Goal: Obtain resource: Obtain resource

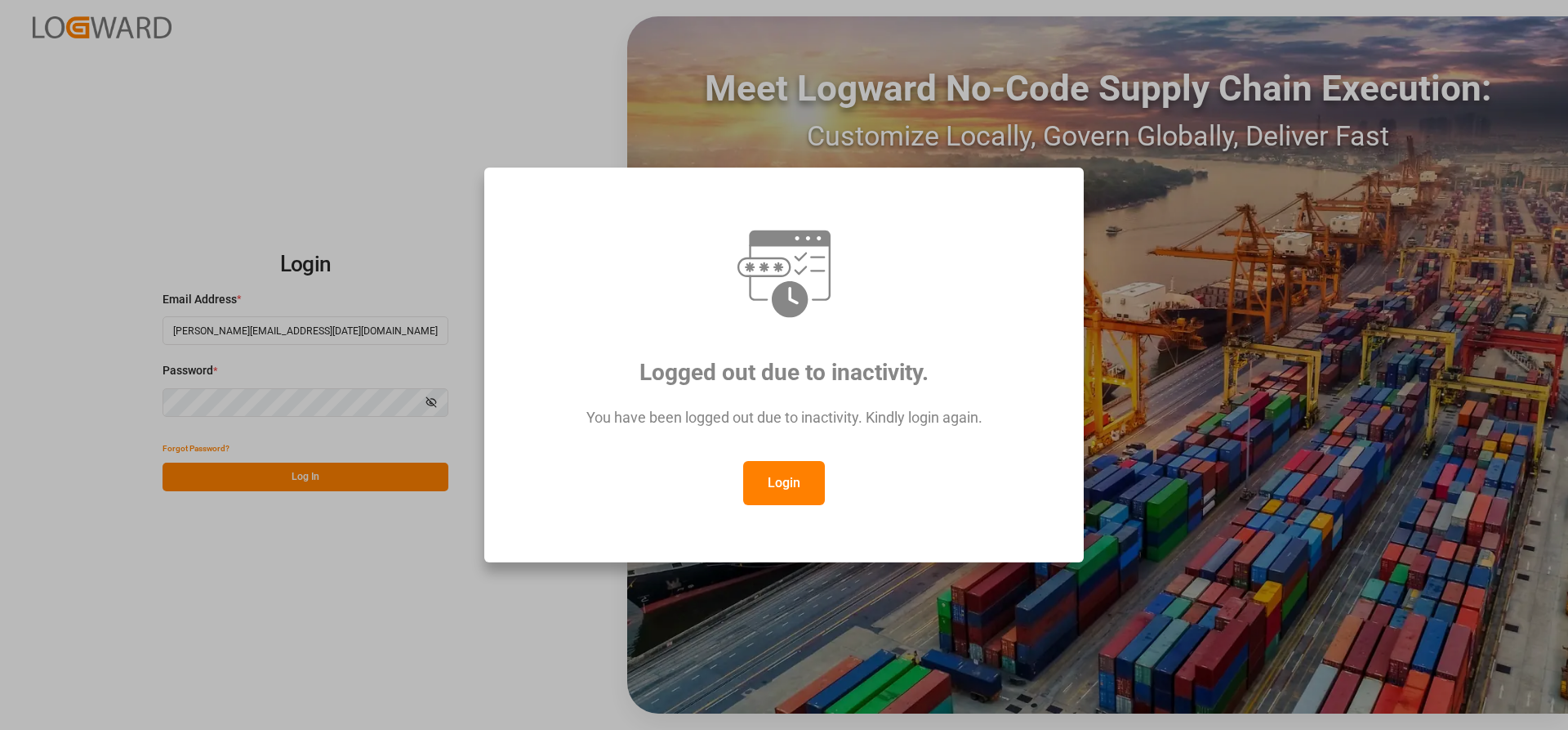
click at [775, 486] on button "Login" at bounding box center [784, 483] width 81 height 44
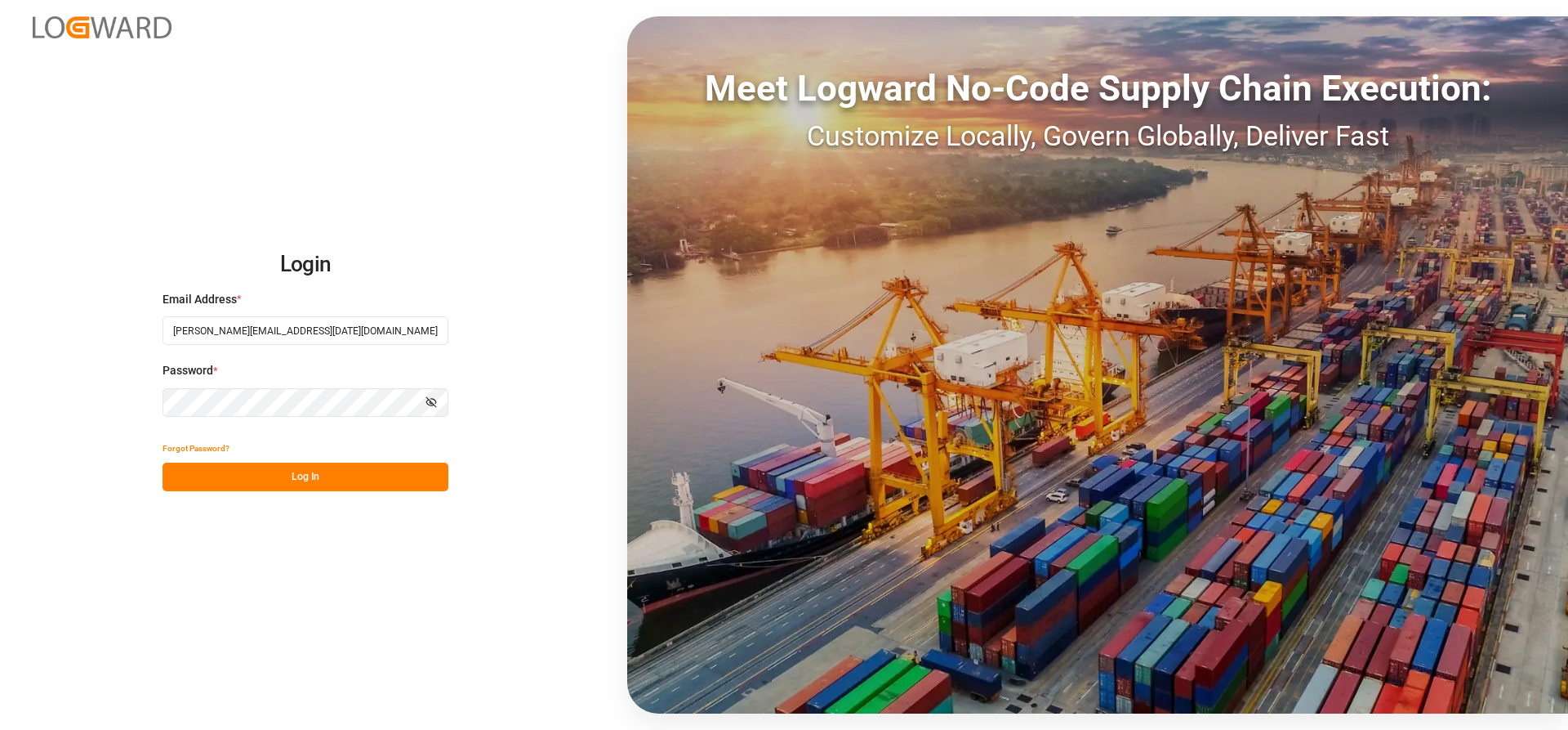
click at [260, 468] on button "Log In" at bounding box center [306, 476] width 286 height 28
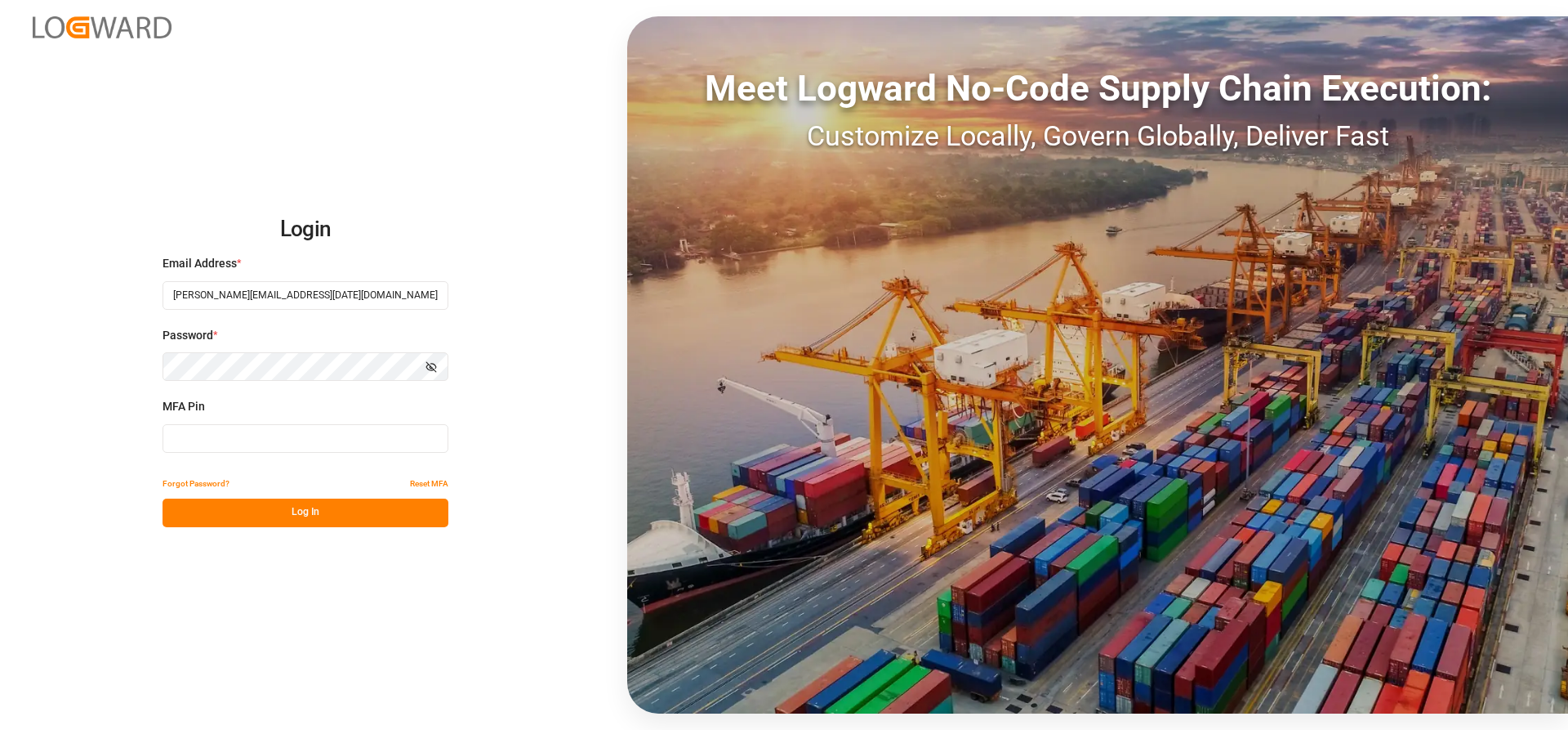
click at [192, 440] on input at bounding box center [306, 438] width 286 height 28
click at [194, 436] on input at bounding box center [306, 438] width 286 height 28
type input "878389"
click at [315, 521] on button "Log In" at bounding box center [306, 512] width 286 height 28
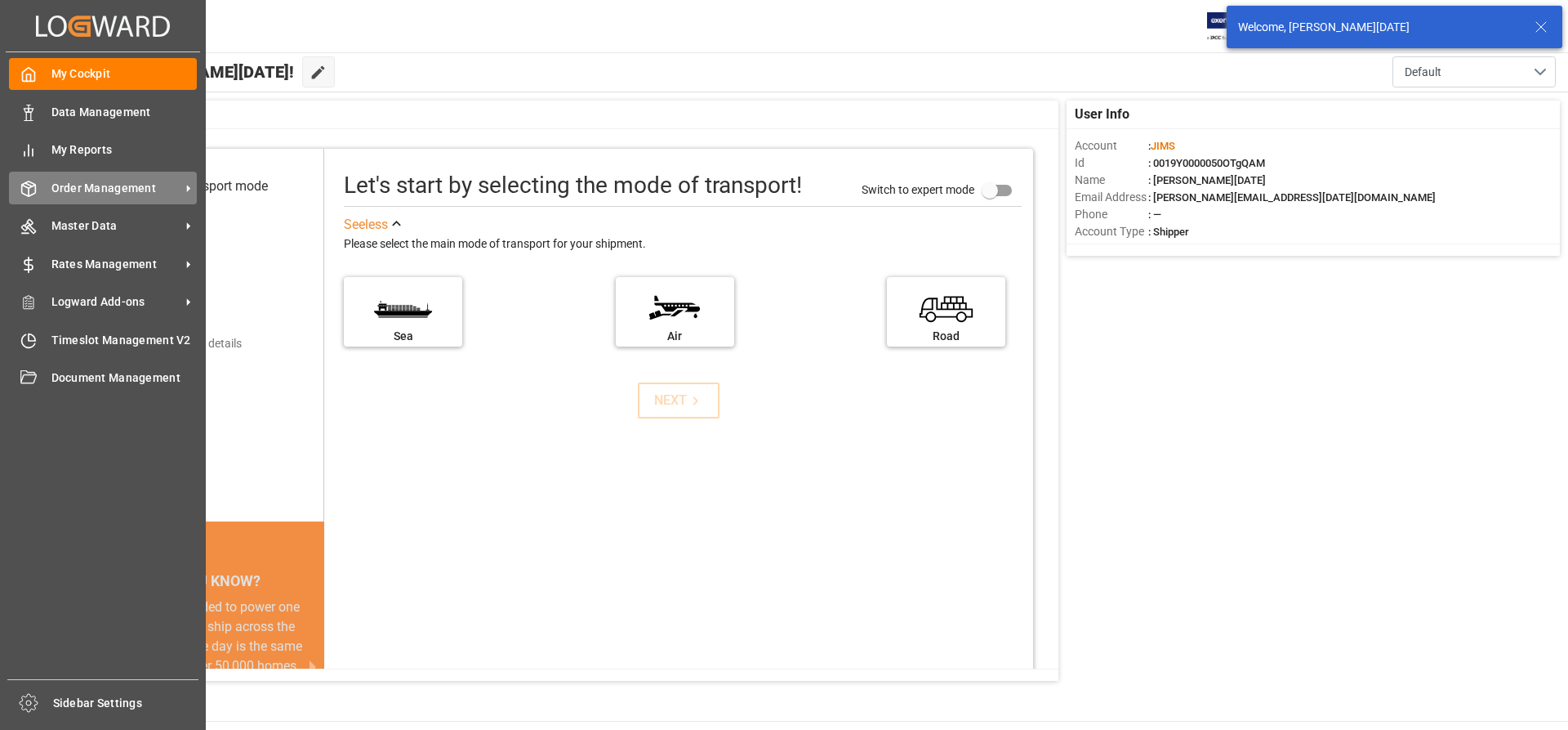
click at [124, 192] on span "Order Management" at bounding box center [115, 188] width 129 height 17
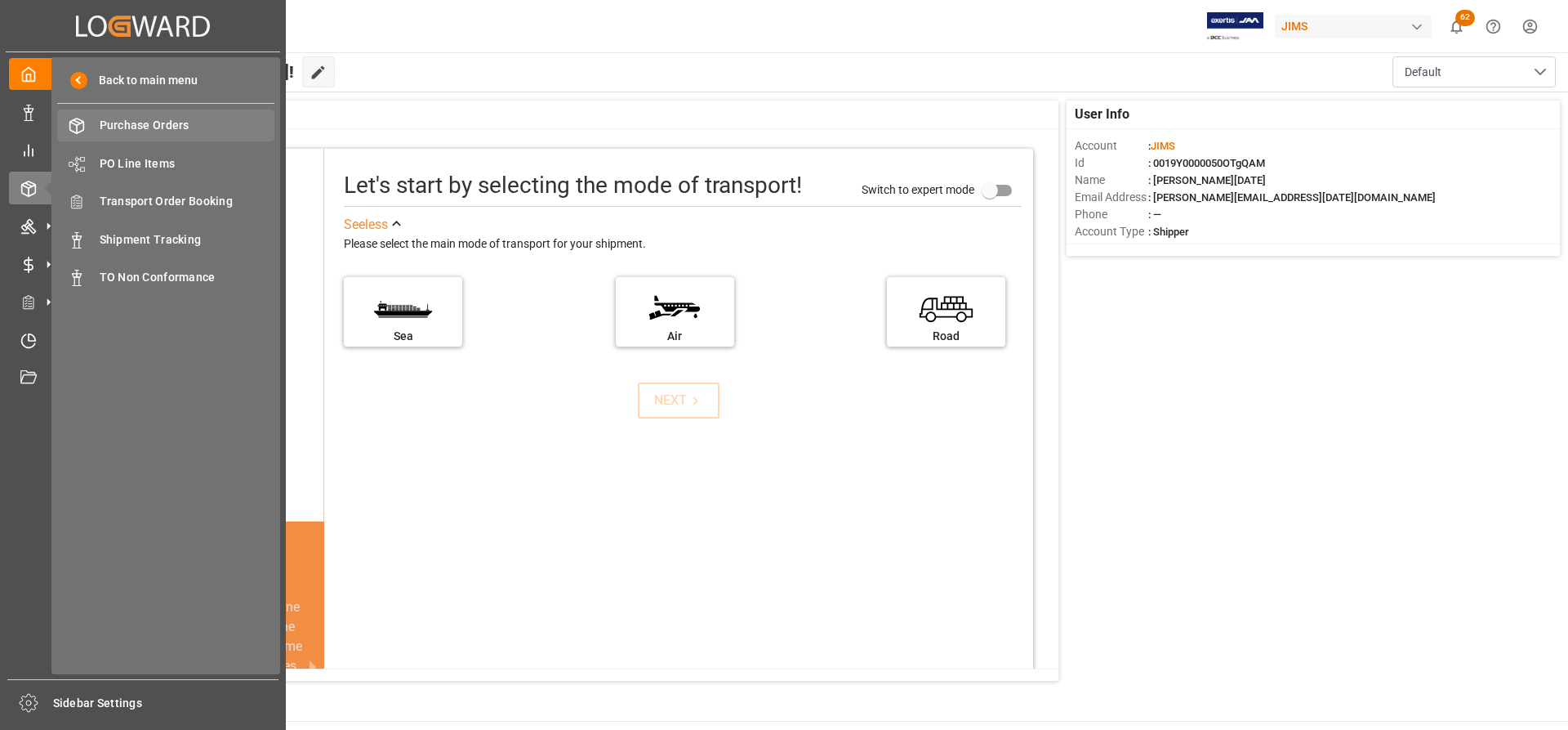
click at [153, 123] on span "Purchase Orders" at bounding box center [188, 125] width 176 height 17
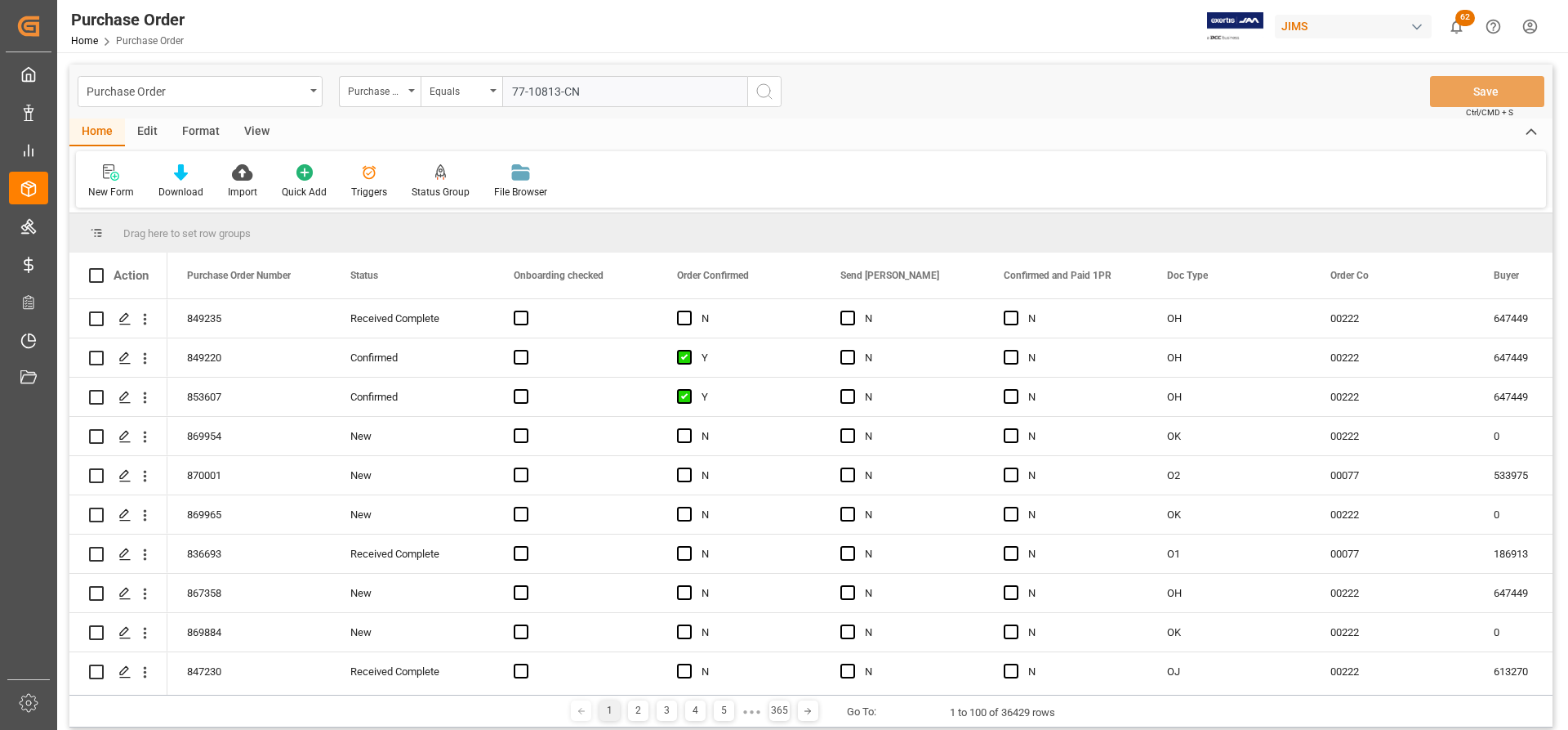
type input "77-10813-CN"
click at [768, 91] on icon "search button" at bounding box center [763, 91] width 19 height 19
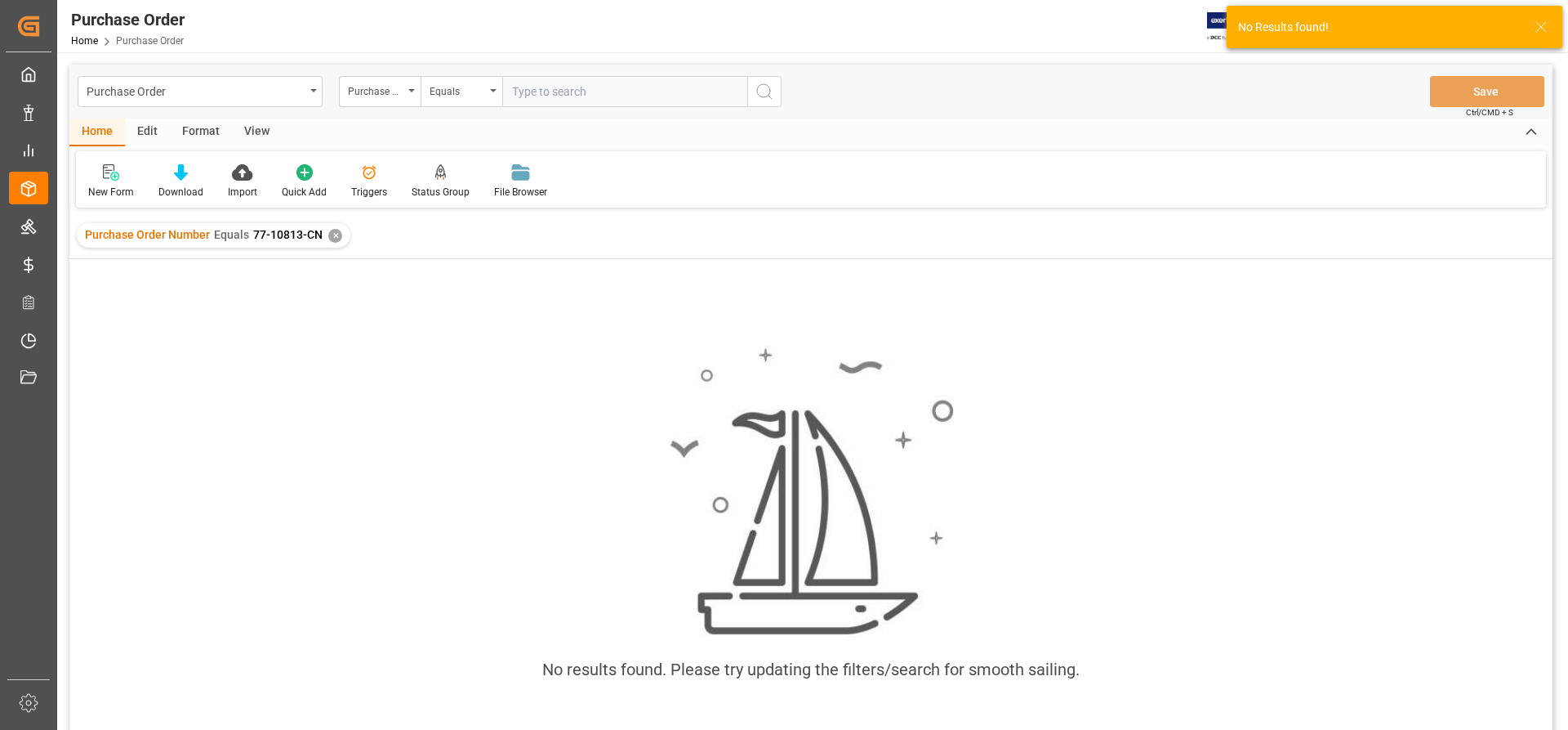
click at [326, 243] on div "Purchase Order Number Equals 77-10813-CN ✕" at bounding box center [213, 235] width 274 height 25
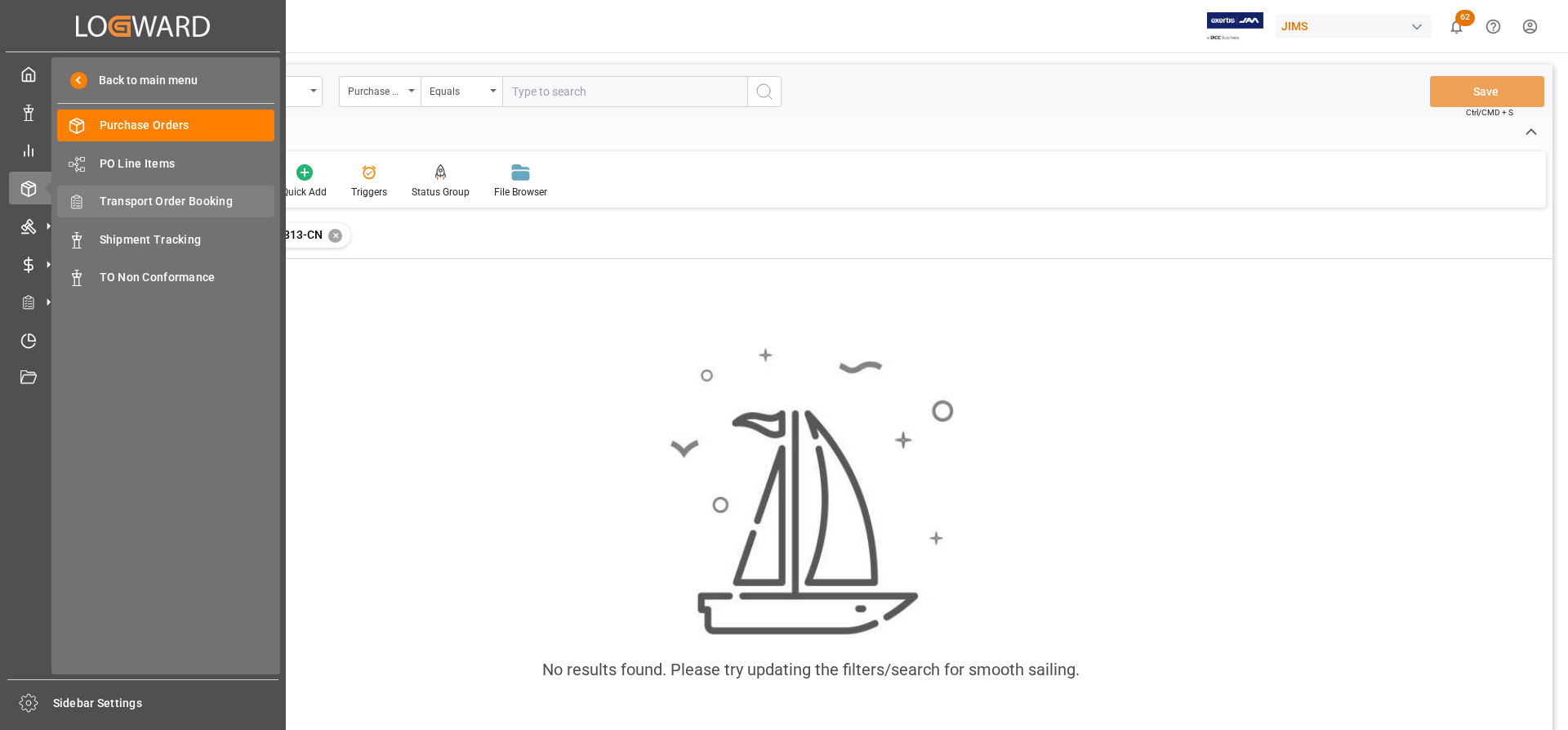
click at [193, 201] on span "Transport Order Booking" at bounding box center [188, 202] width 176 height 17
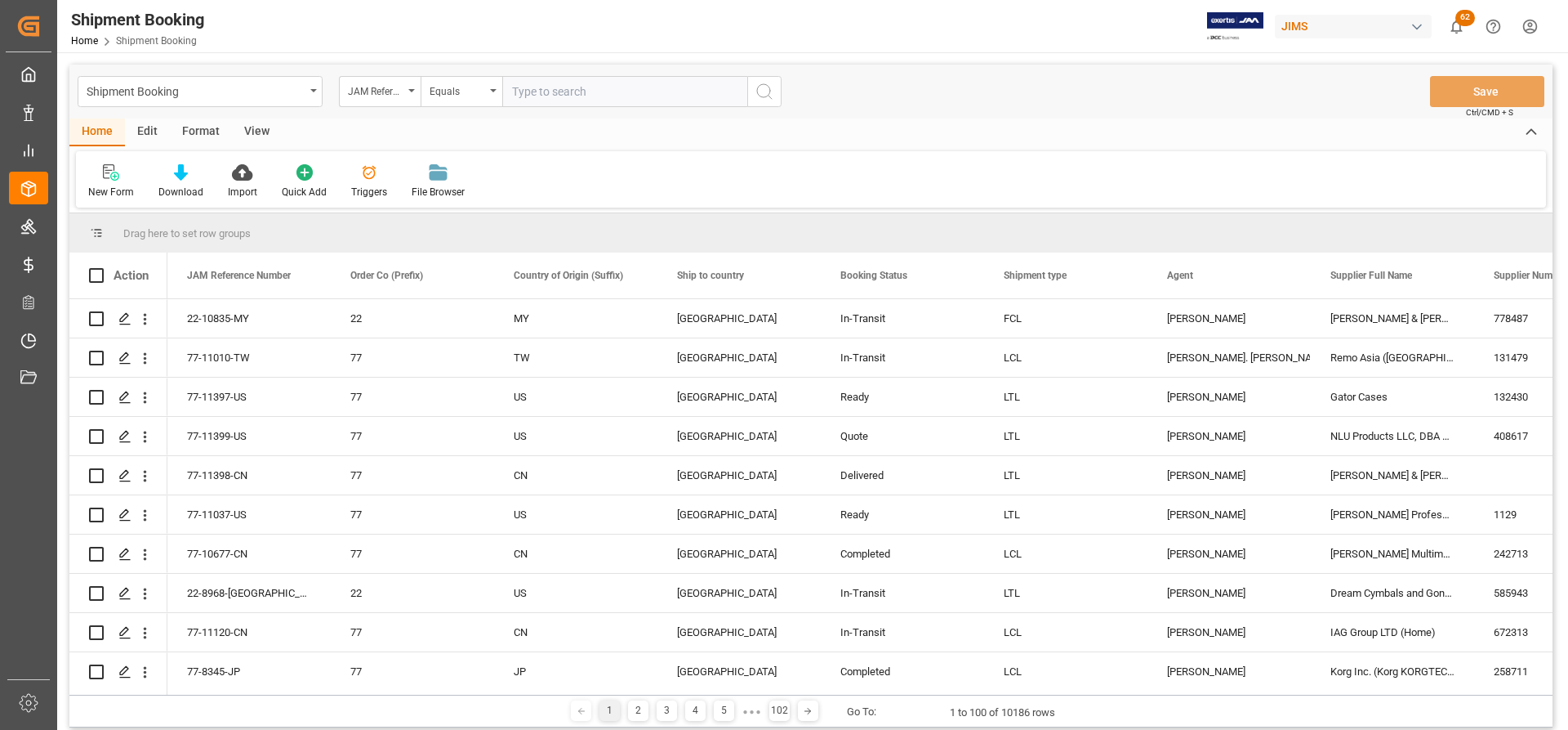
paste input "77-10813-CN"
type input "77-10813-CN"
click at [762, 93] on icon "search button" at bounding box center [763, 91] width 19 height 19
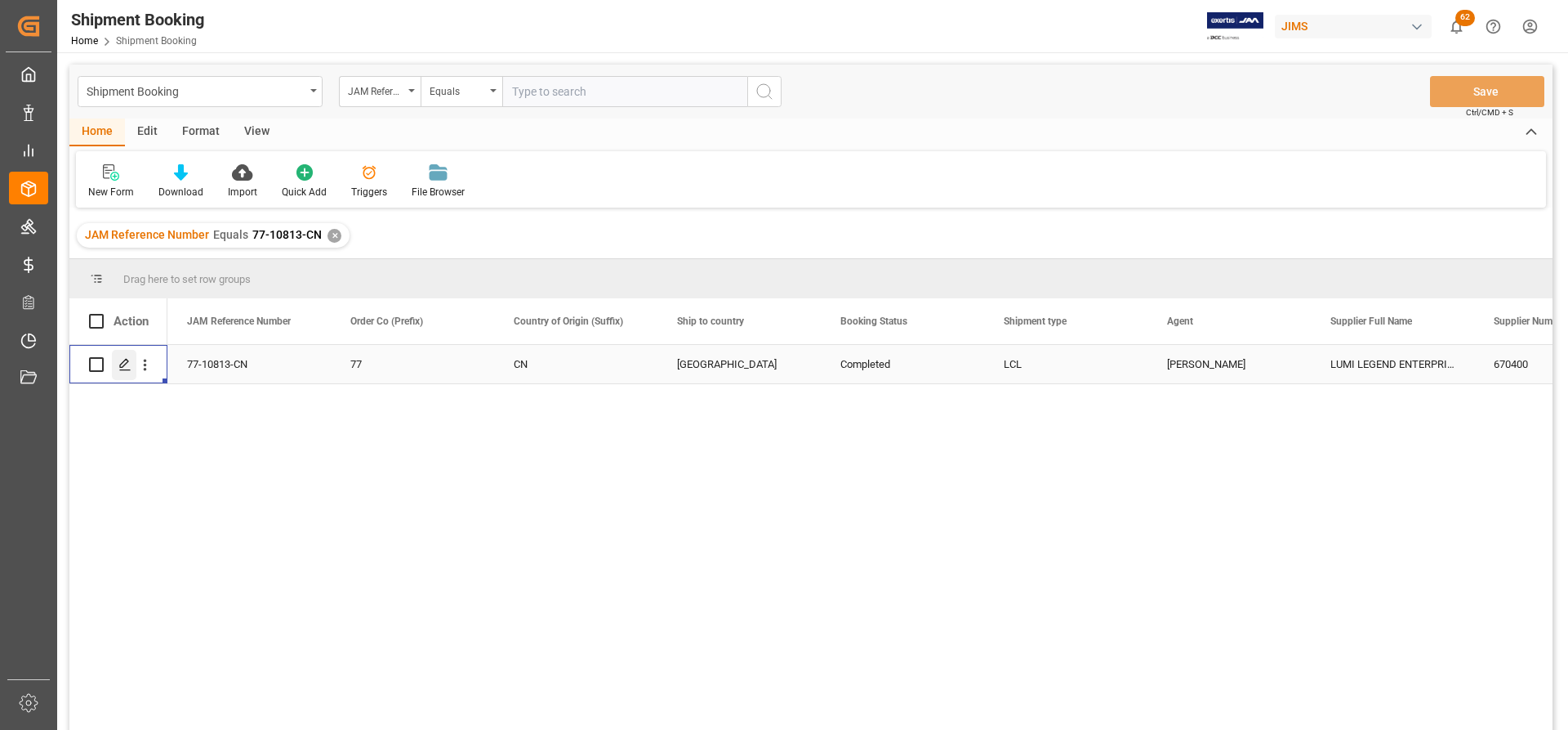
click at [124, 367] on icon "Press SPACE to select this row." at bounding box center [124, 365] width 13 height 13
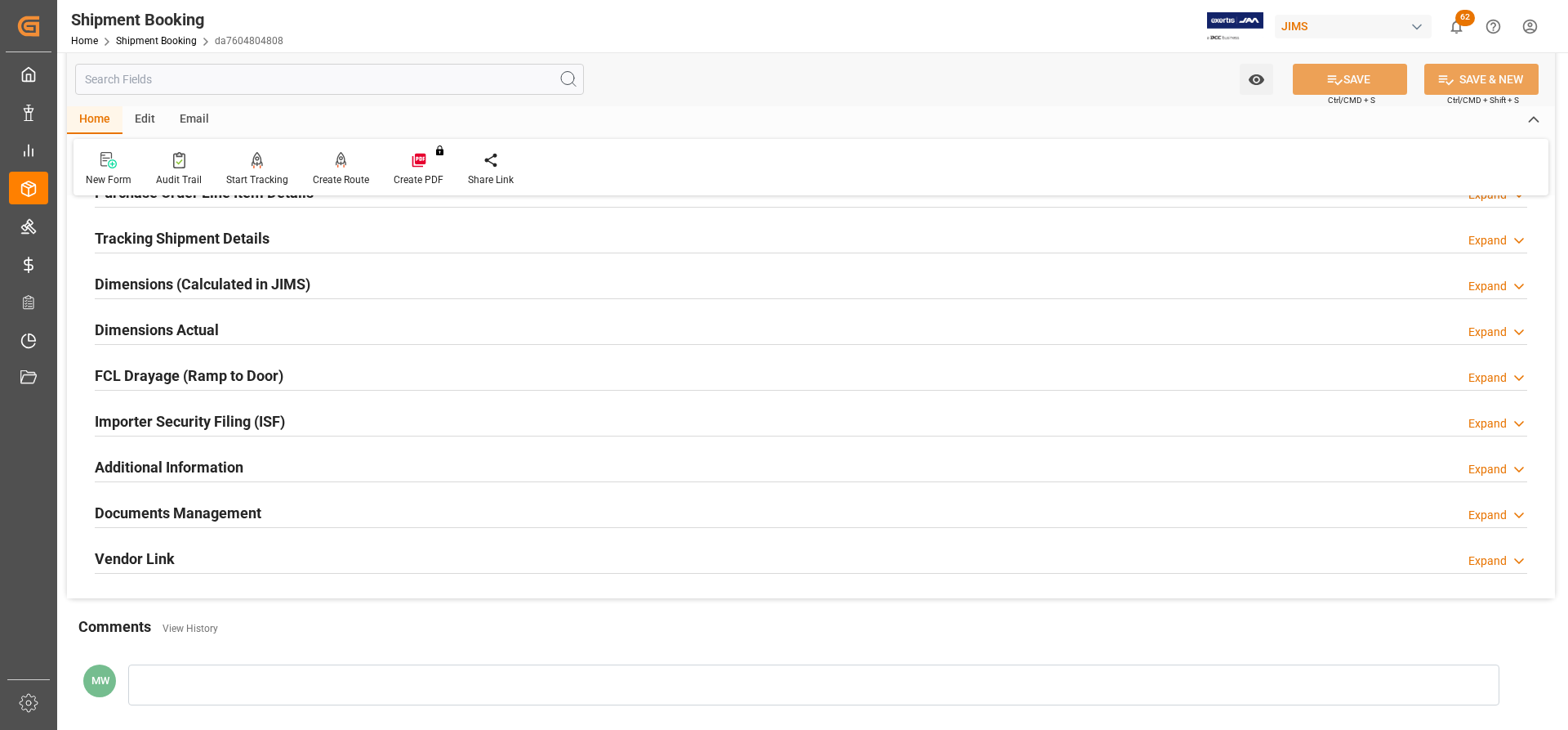
scroll to position [496, 0]
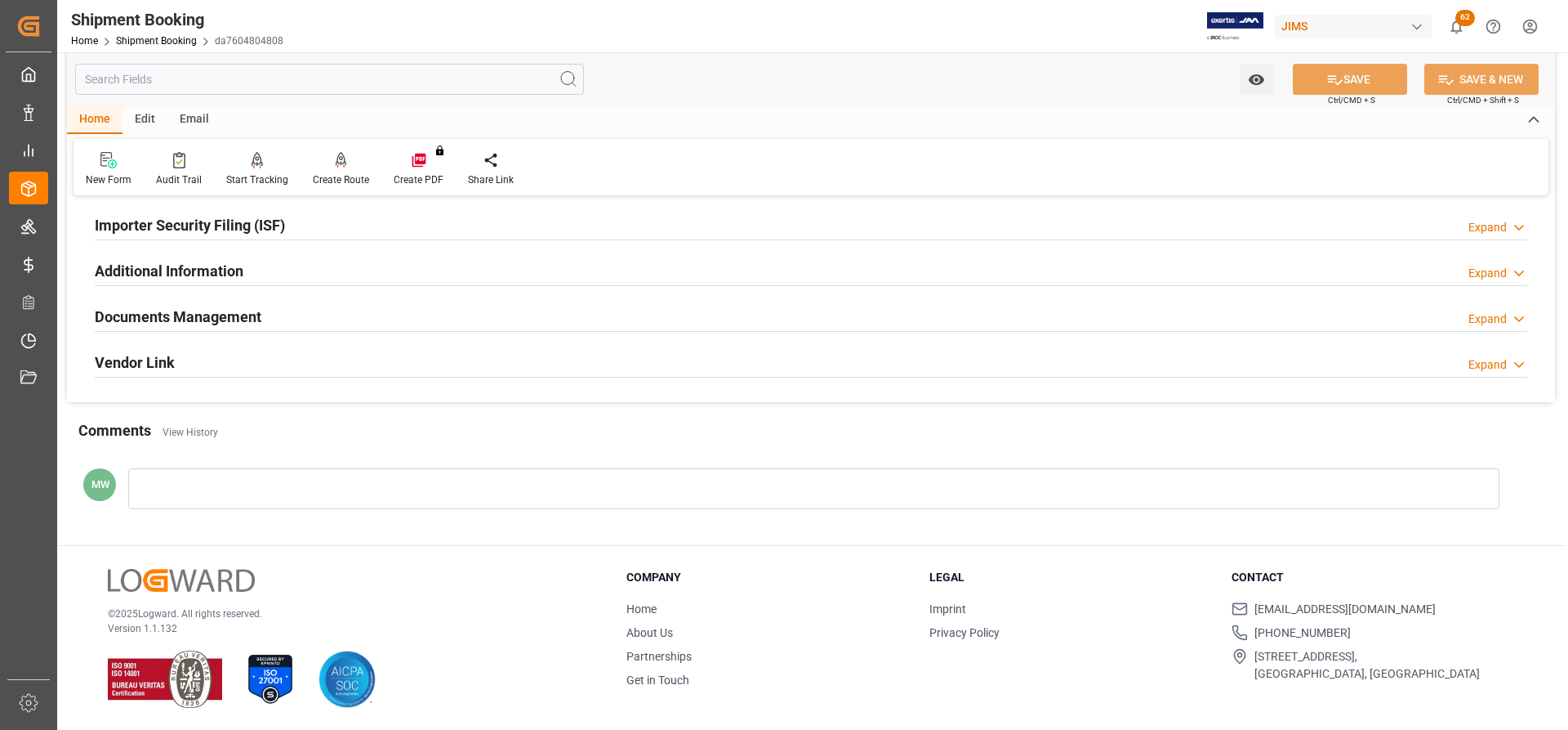
click at [168, 314] on h2 "Documents Management" at bounding box center [178, 317] width 167 height 22
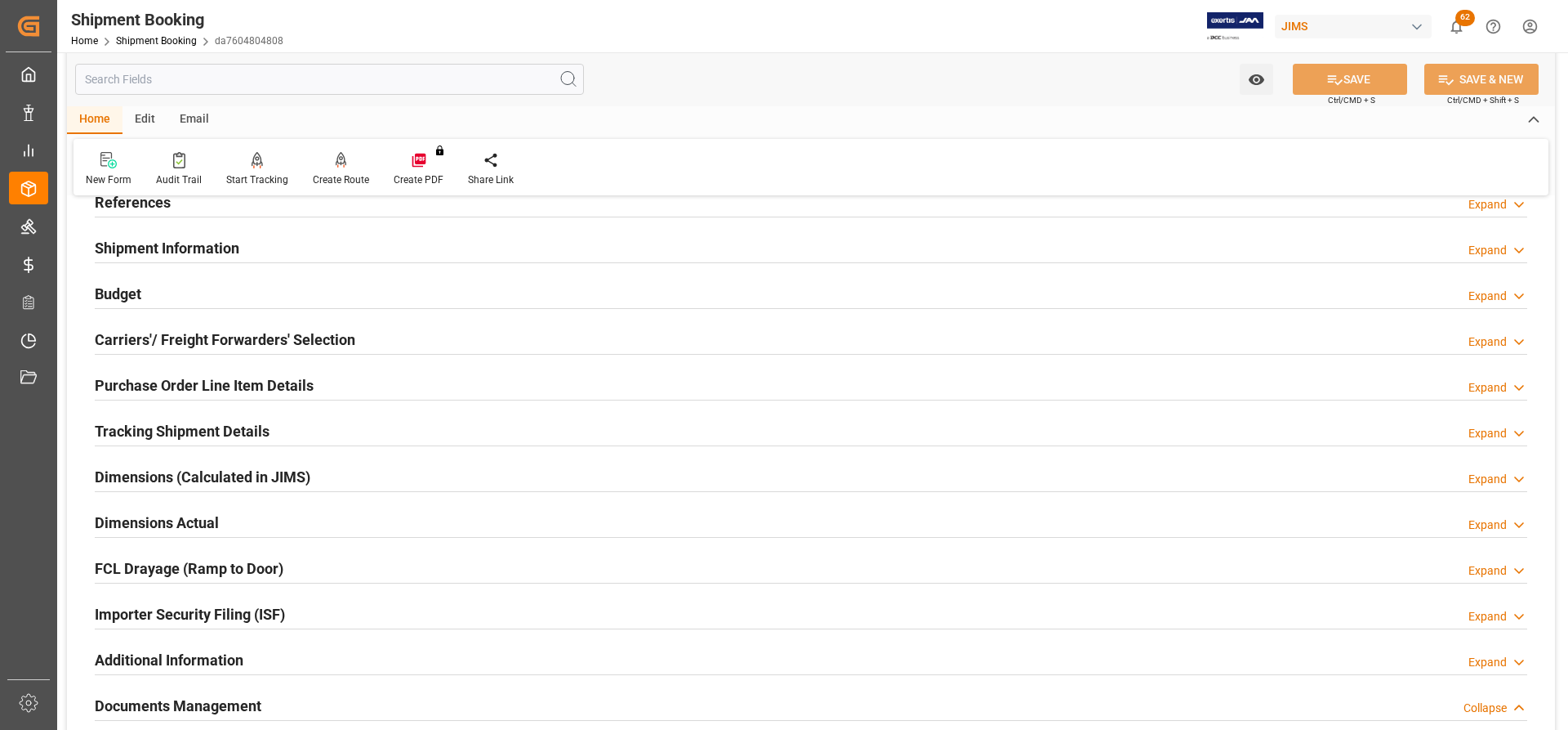
scroll to position [82, 0]
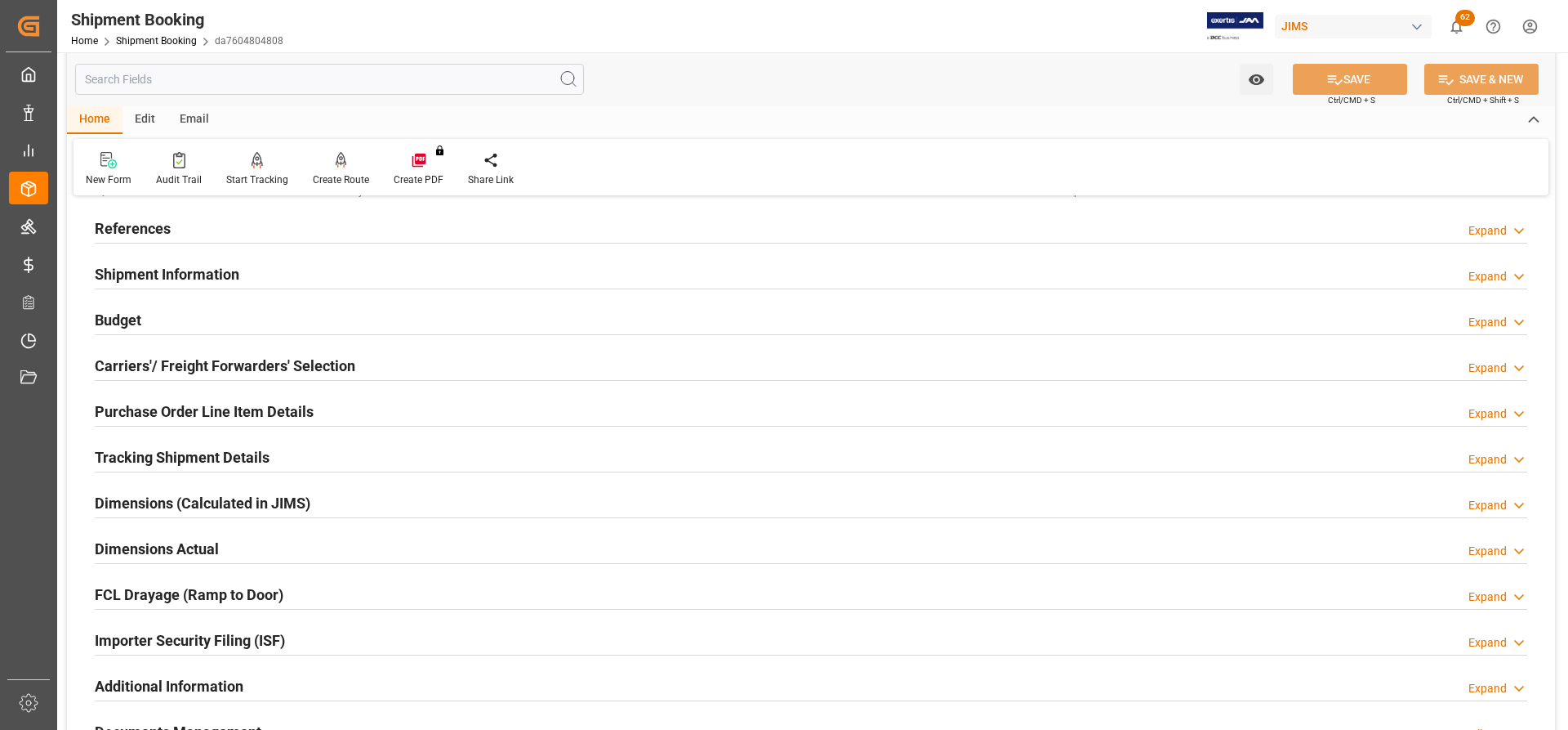
click at [179, 409] on h2 "Purchase Order Line Item Details" at bounding box center [203, 411] width 219 height 22
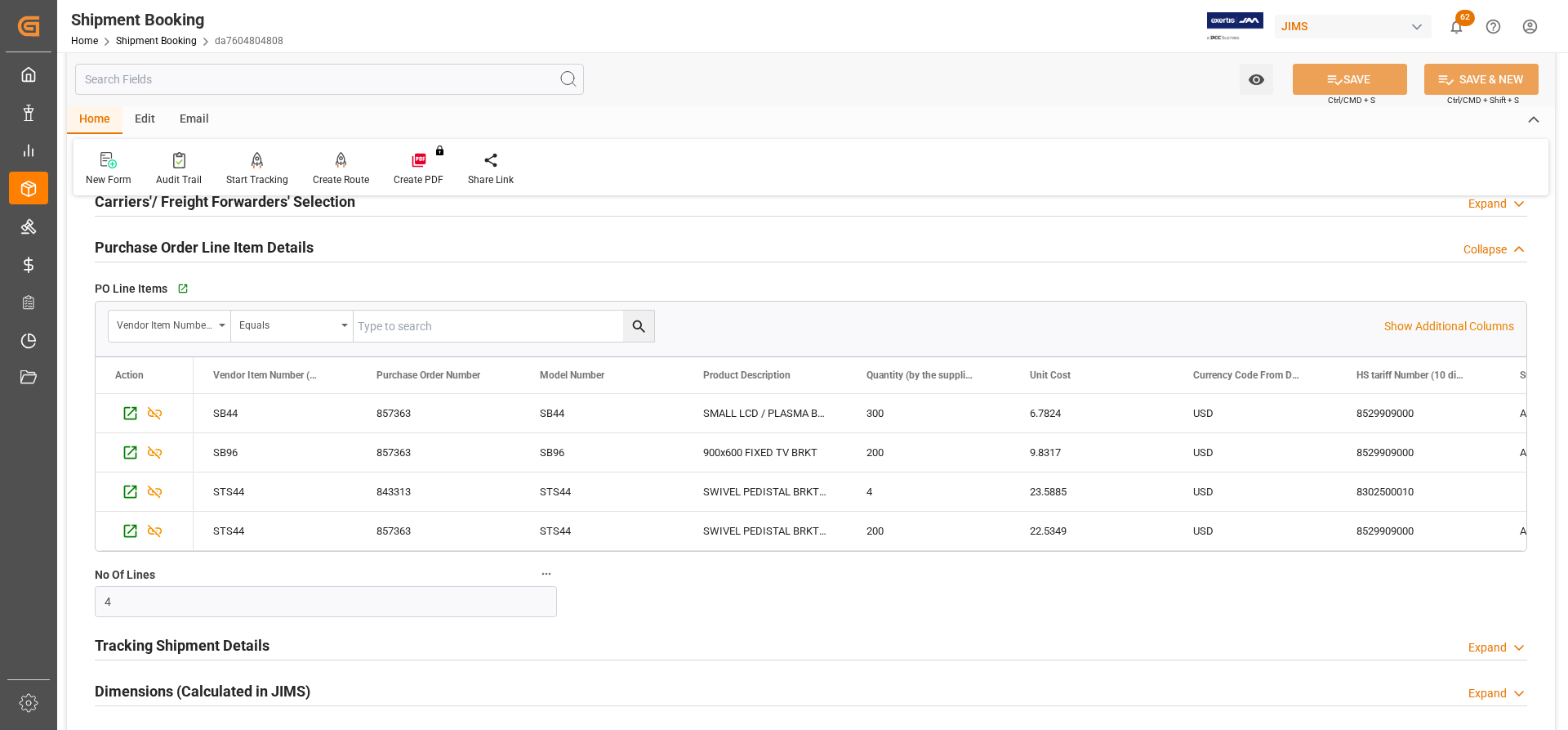
scroll to position [245, 0]
click at [1501, 499] on div "Press SPACE to select this row." at bounding box center [1582, 492] width 163 height 38
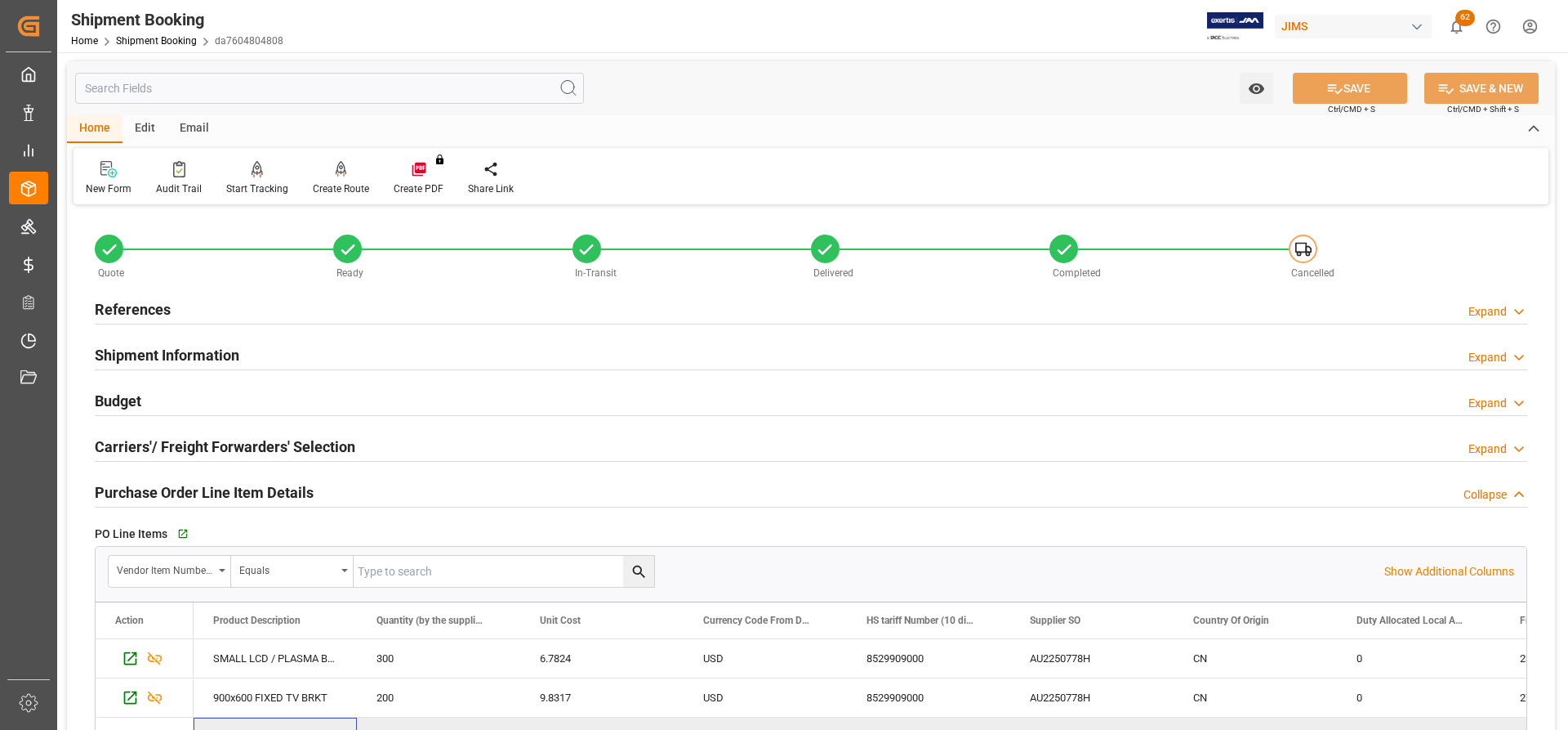
scroll to position [0, 0]
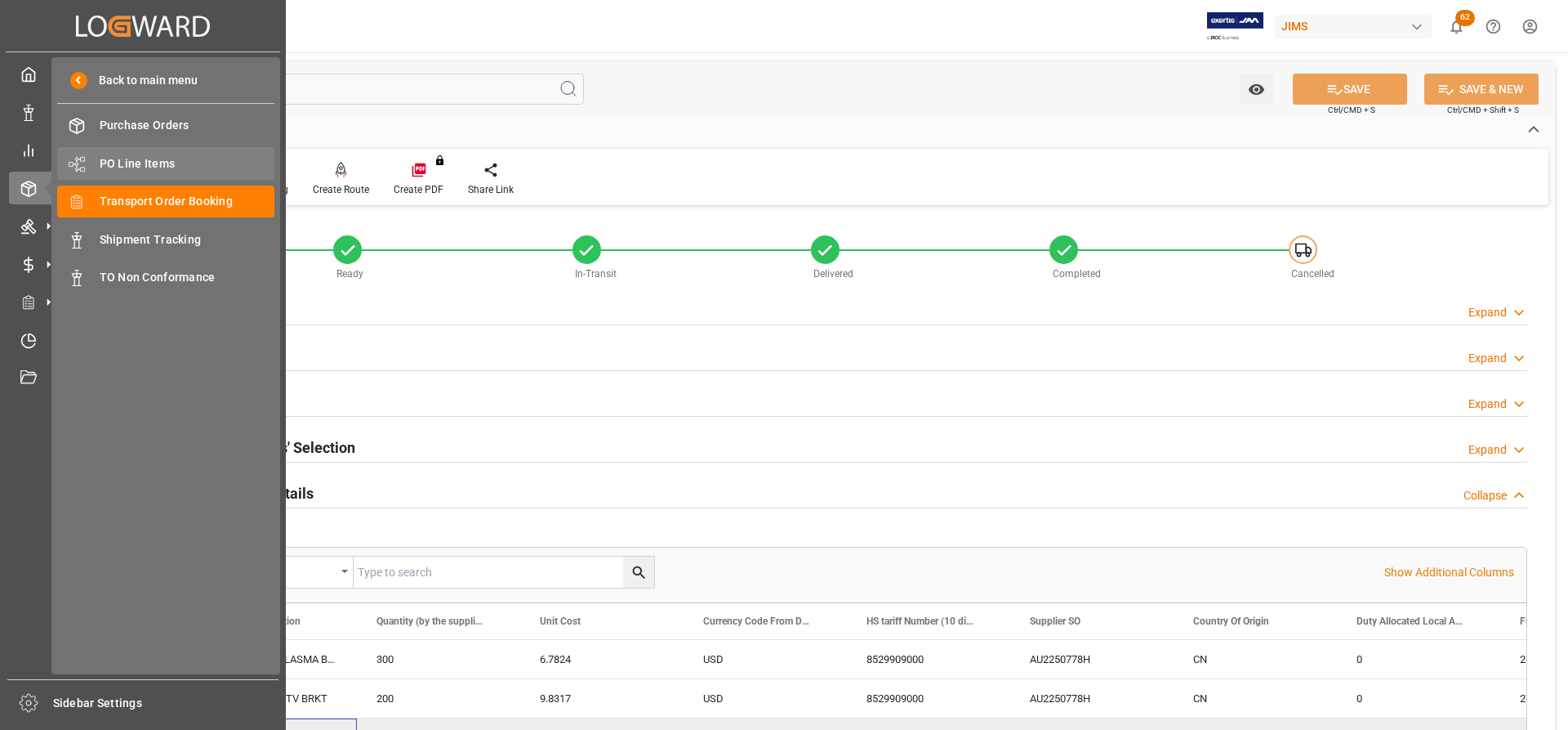
click at [126, 162] on span "PO Line Items" at bounding box center [188, 163] width 176 height 17
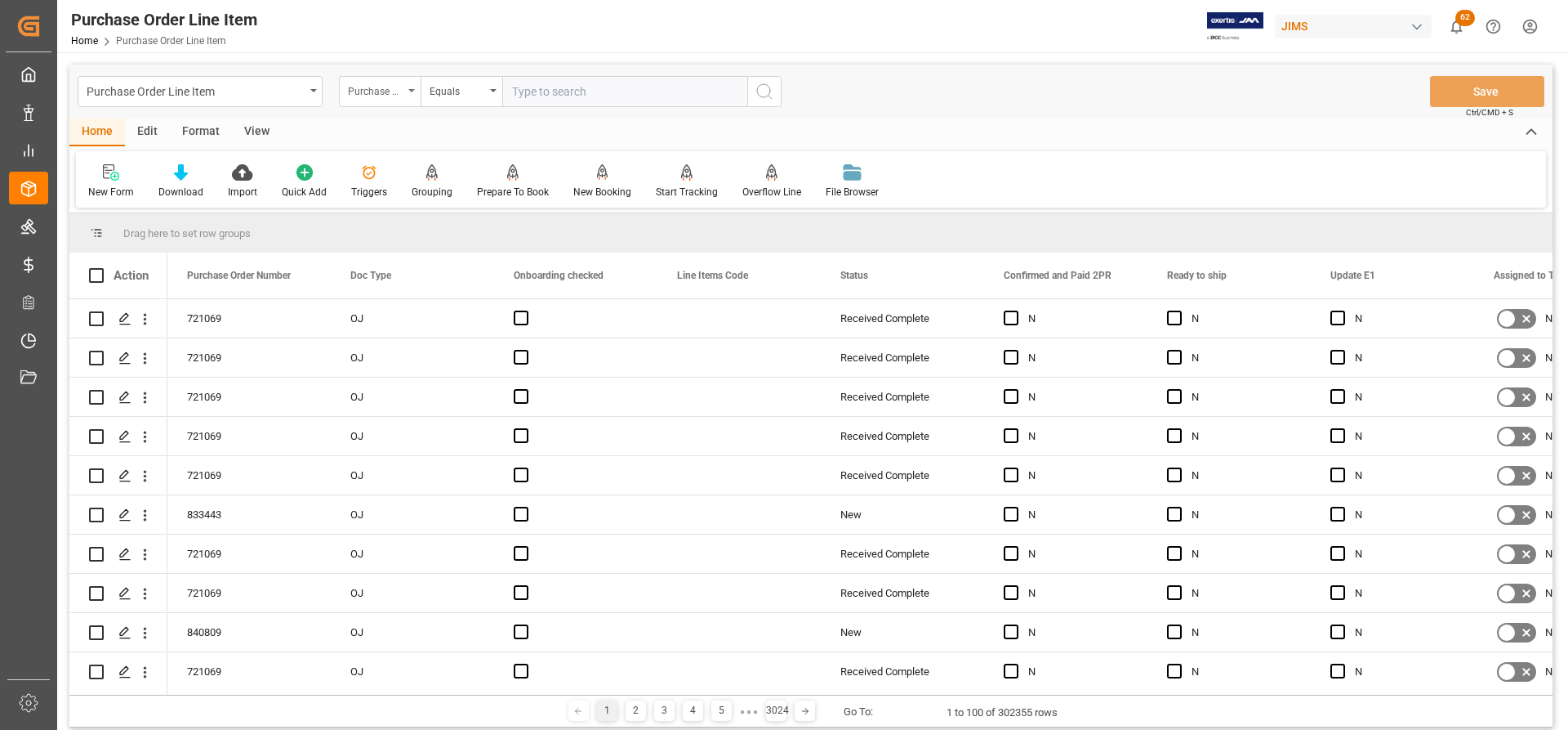
click at [406, 91] on div "Purchase Order Number" at bounding box center [379, 92] width 81 height 31
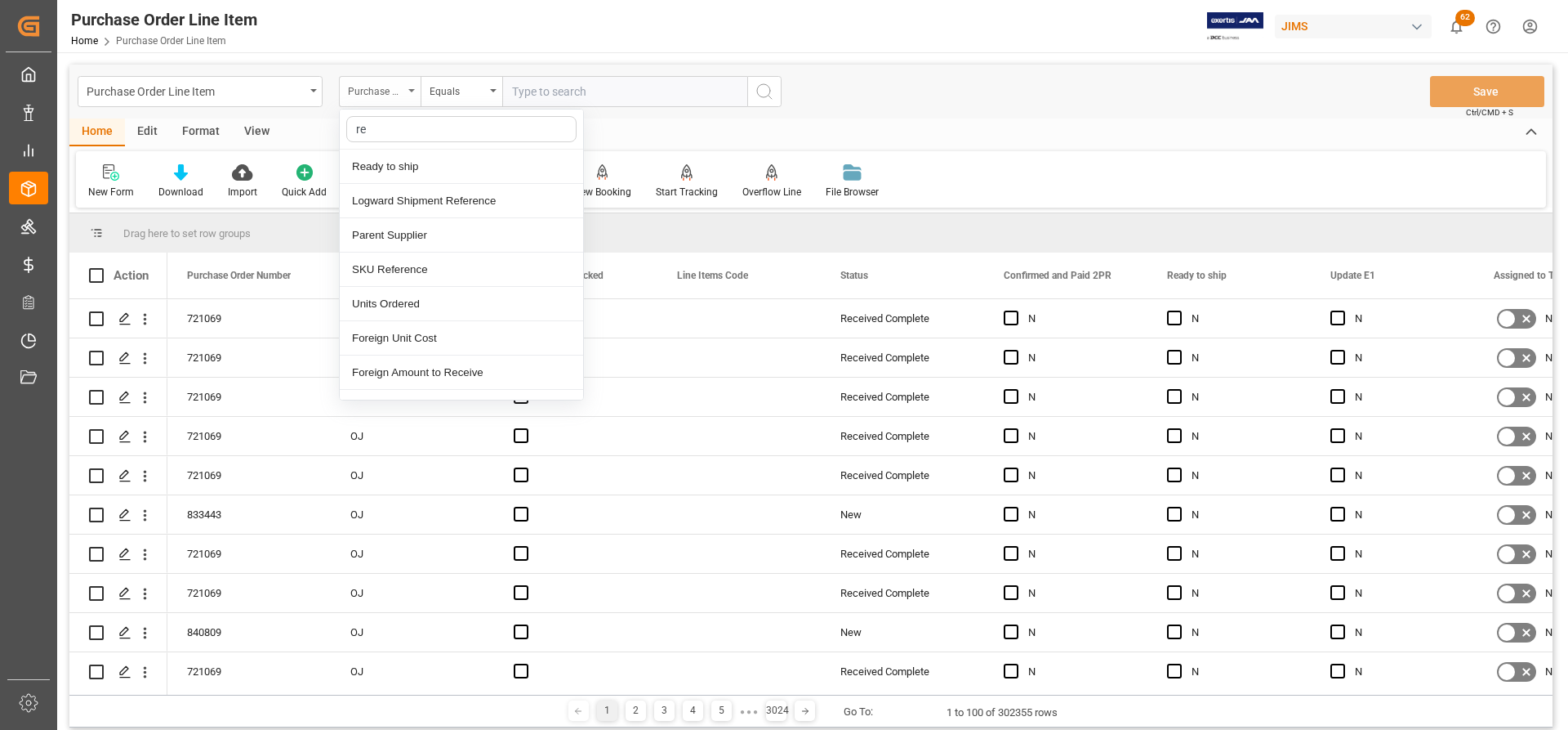
type input "ref"
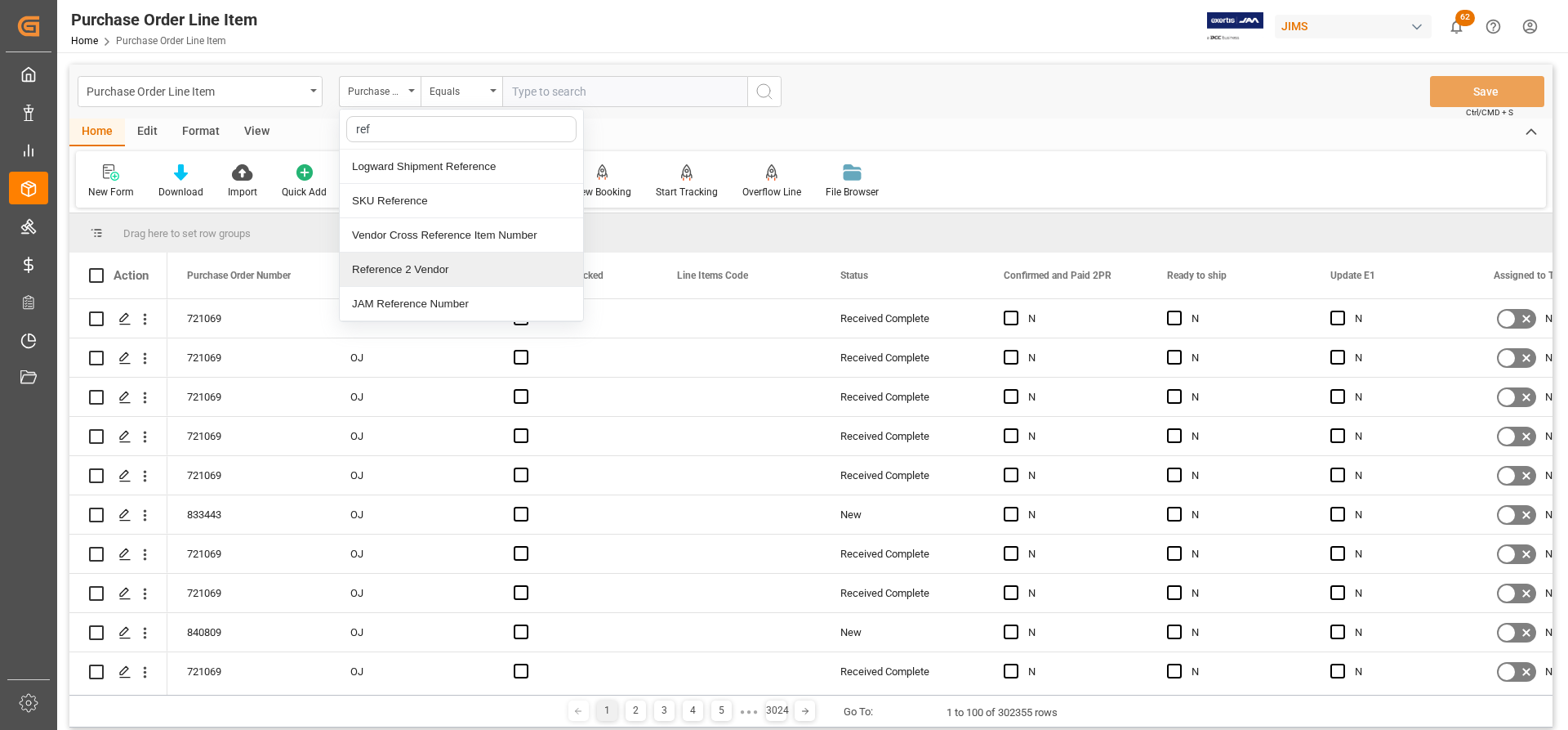
click at [395, 270] on div "Reference 2 Vendor" at bounding box center [461, 269] width 243 height 34
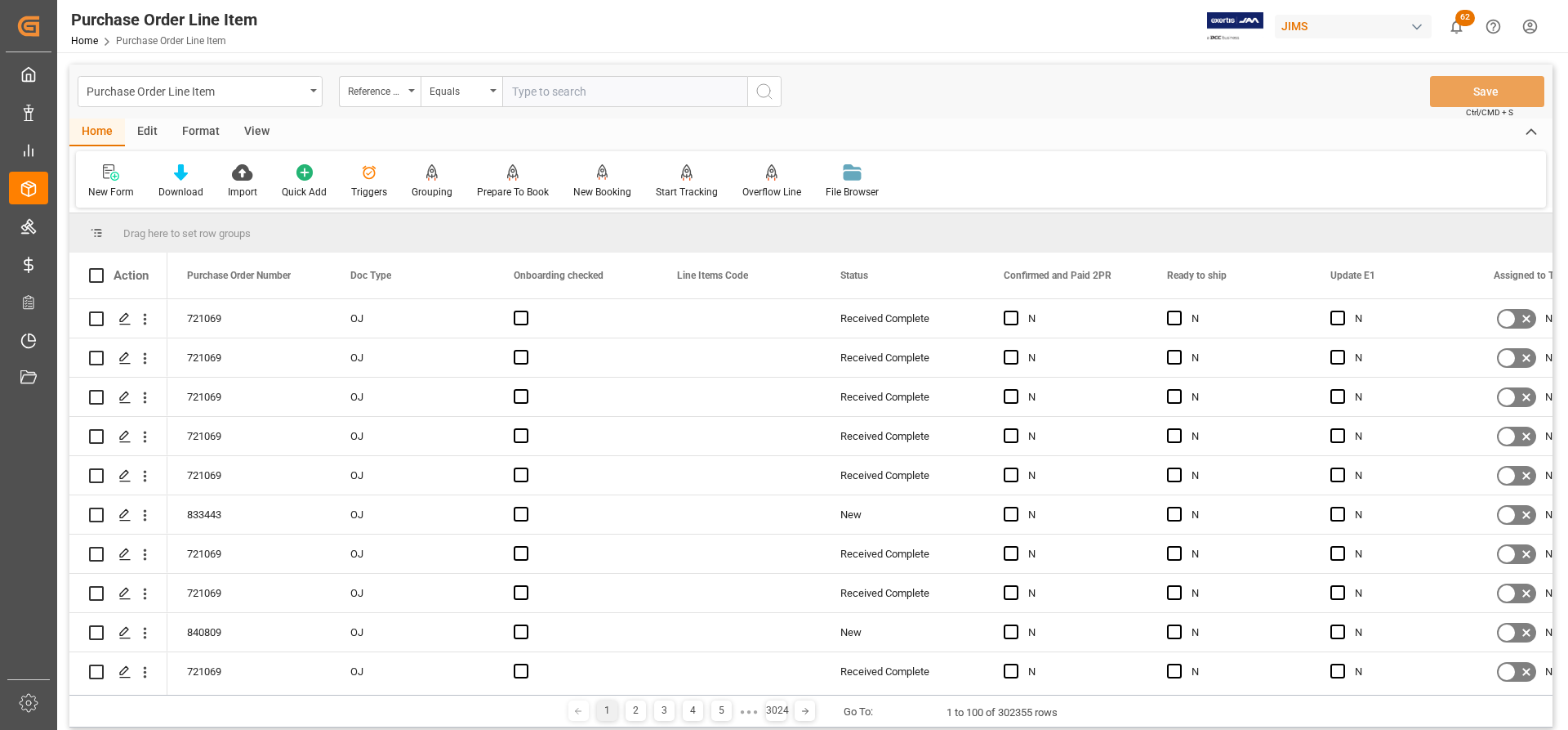
click at [518, 94] on input "text" at bounding box center [625, 92] width 245 height 31
paste input "77-10813-CN"
type input "77-10813-CN"
click at [753, 96] on button "search button" at bounding box center [763, 92] width 34 height 31
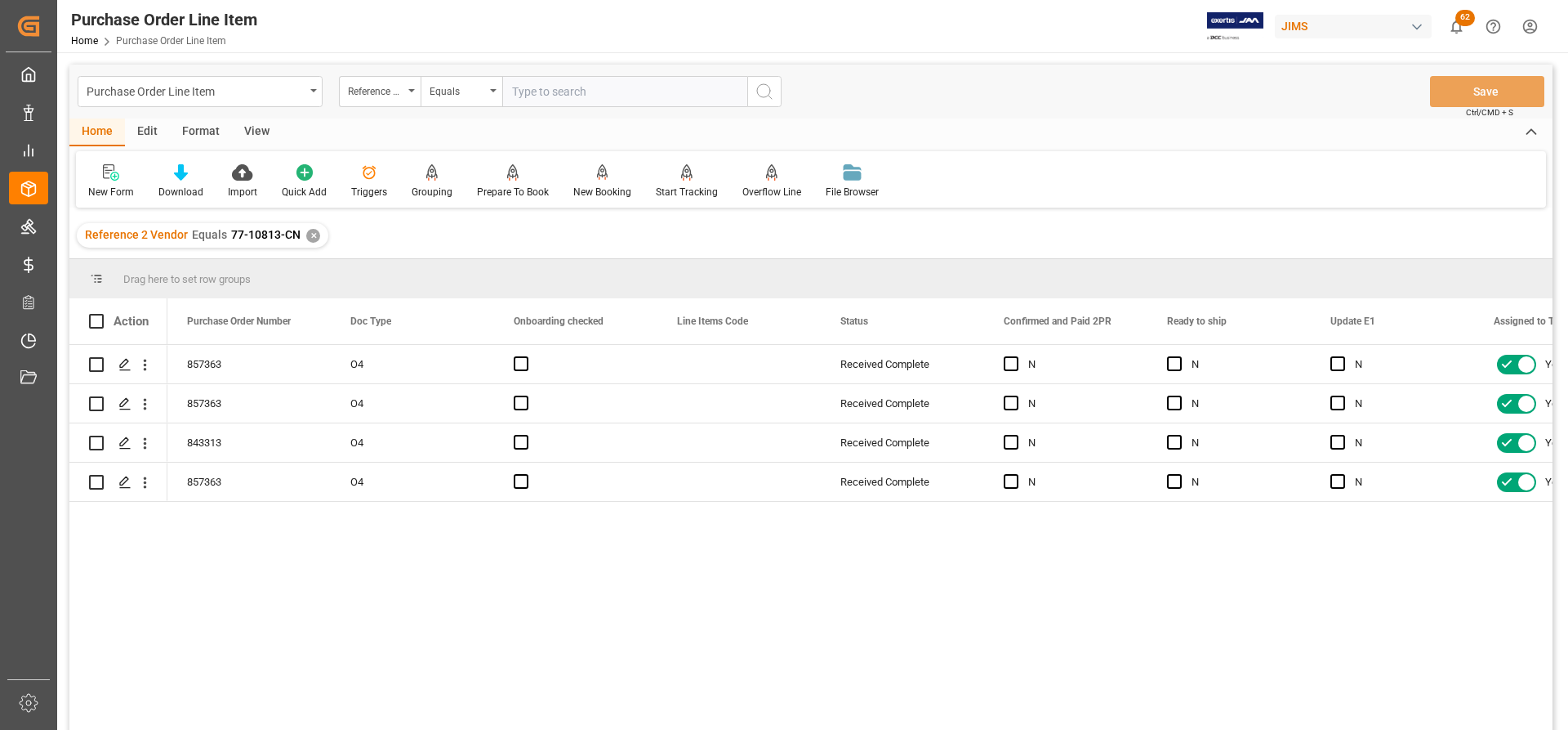
click at [254, 130] on div "View" at bounding box center [256, 132] width 49 height 27
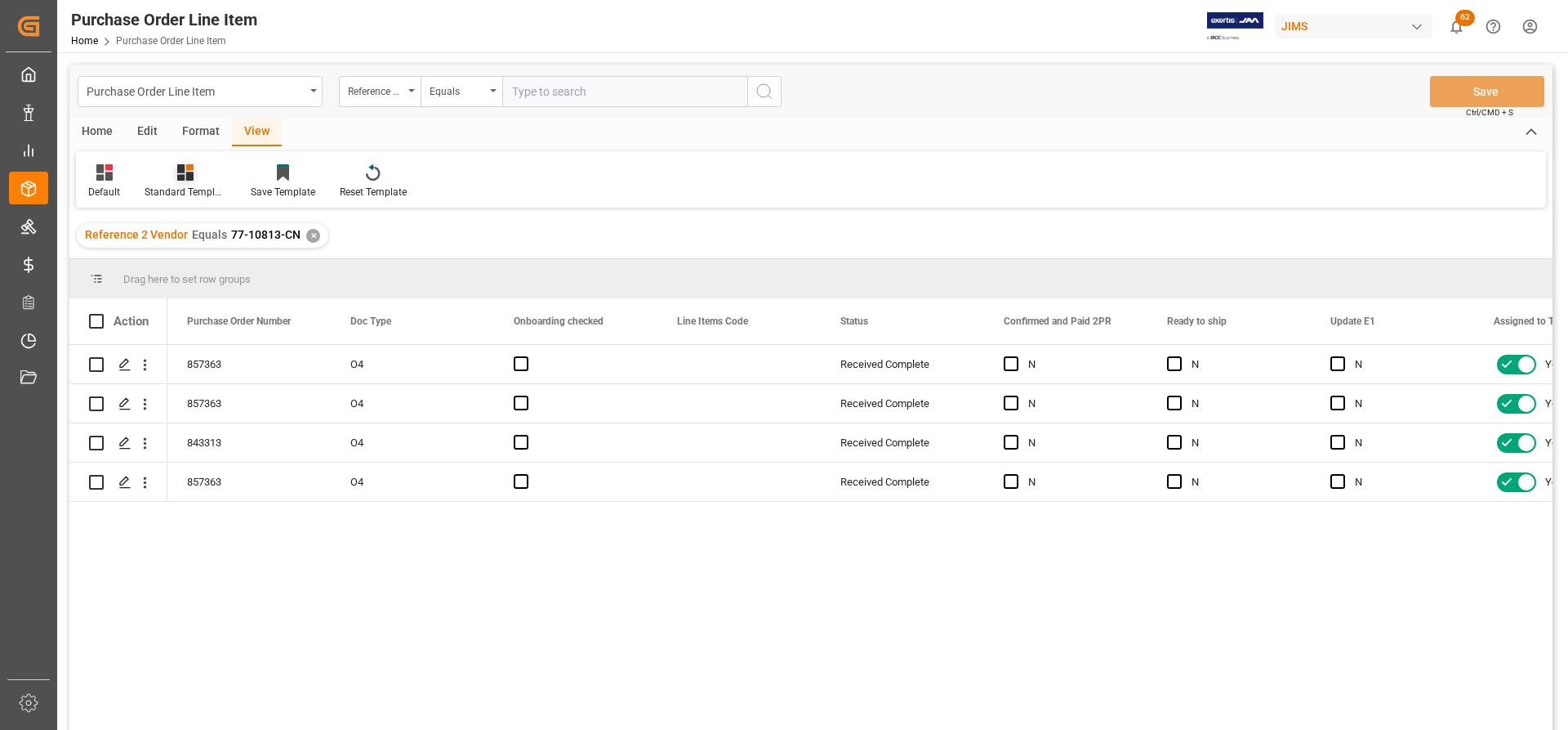
click at [175, 190] on div "Standard Templates" at bounding box center [185, 192] width 81 height 15
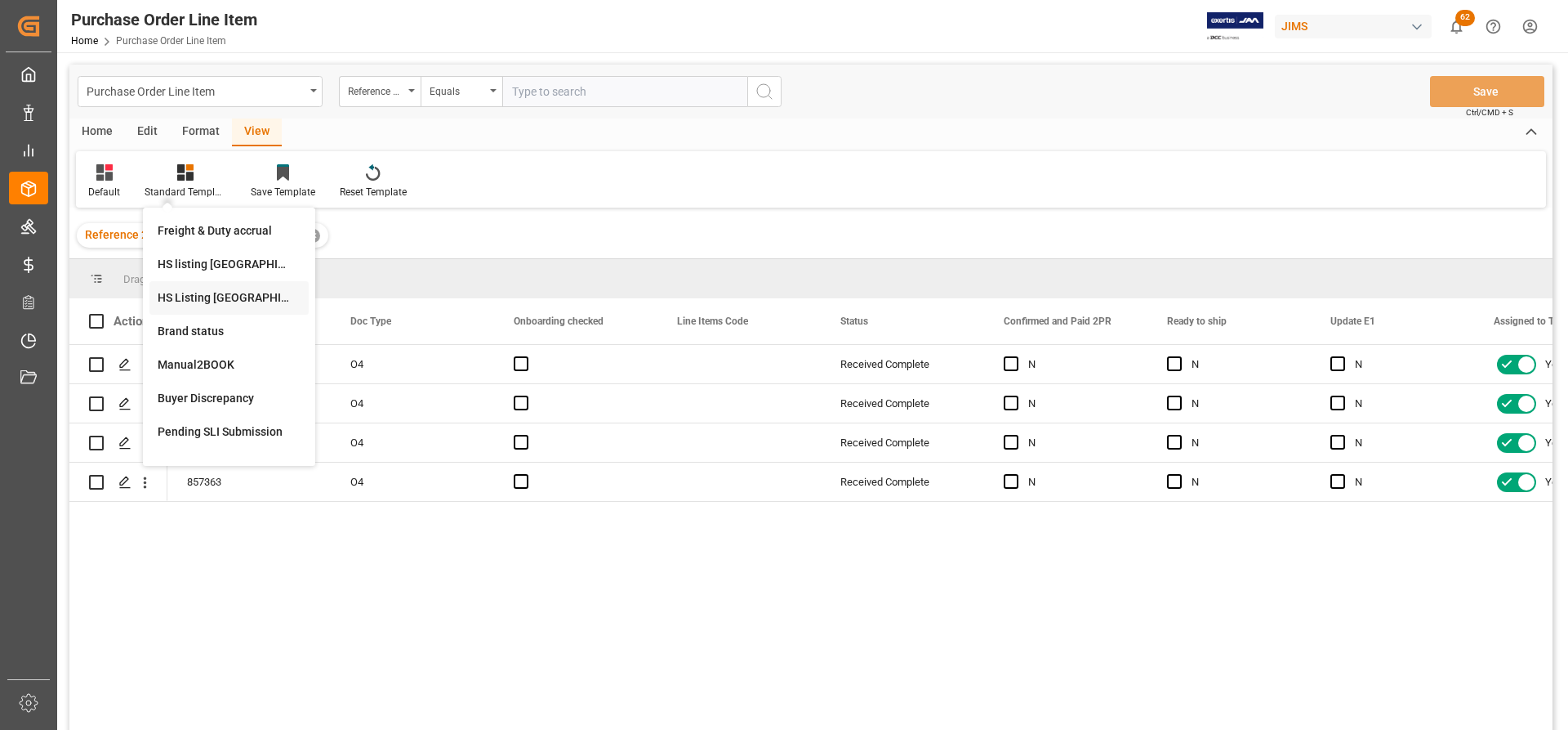
click at [189, 298] on div "HS Listing [GEOGRAPHIC_DATA]" at bounding box center [229, 298] width 143 height 17
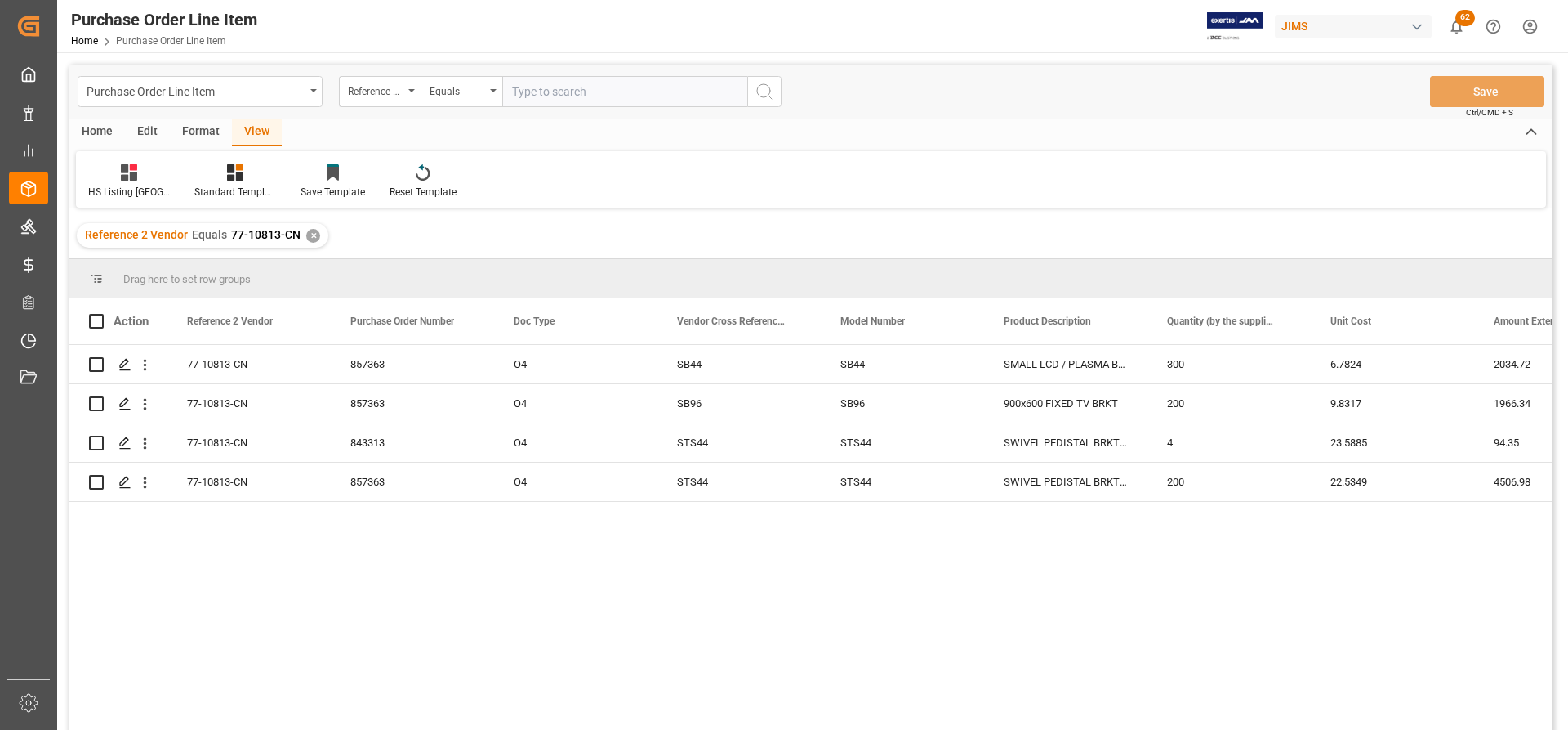
click at [92, 125] on div "Home" at bounding box center [97, 132] width 56 height 27
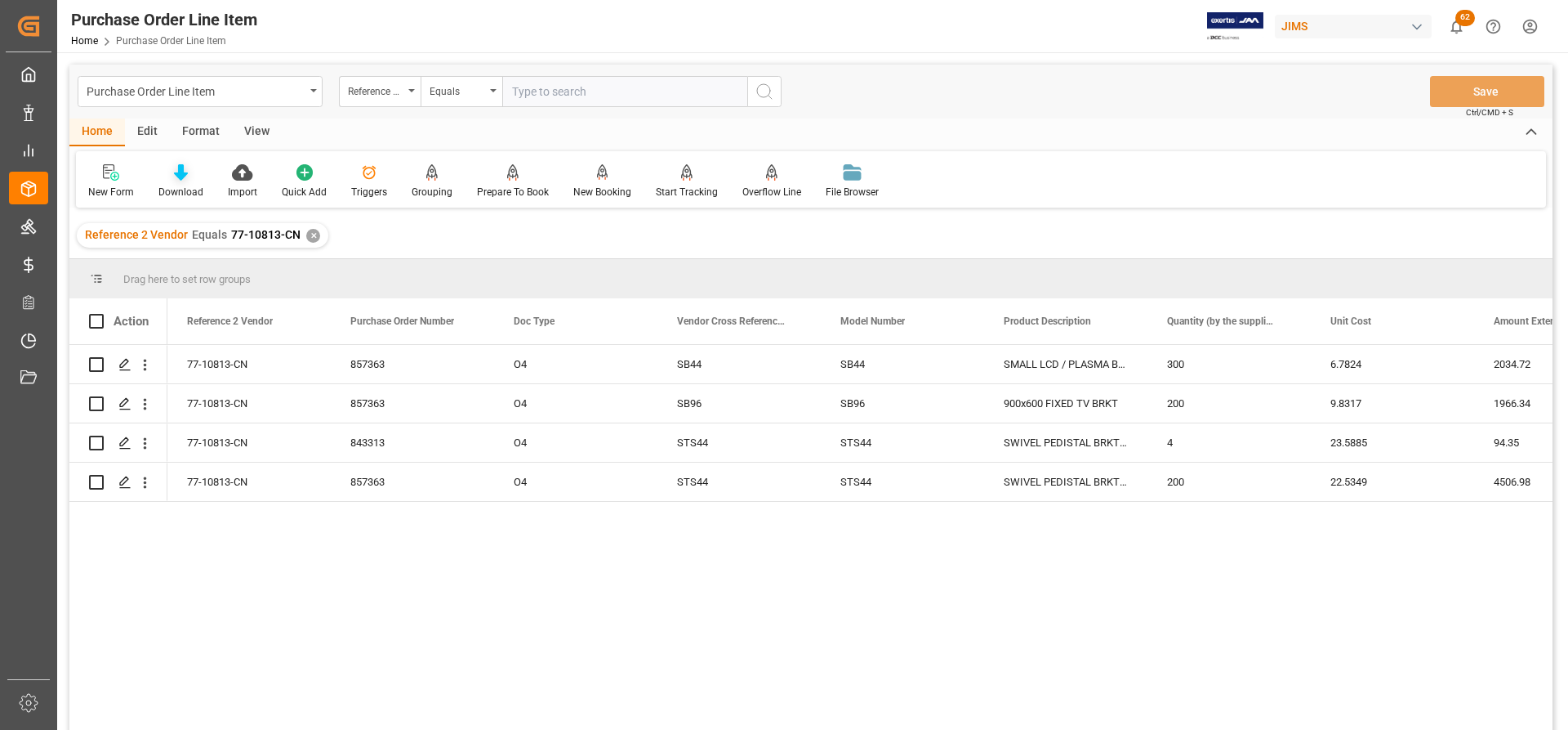
click at [187, 179] on div at bounding box center [180, 171] width 45 height 17
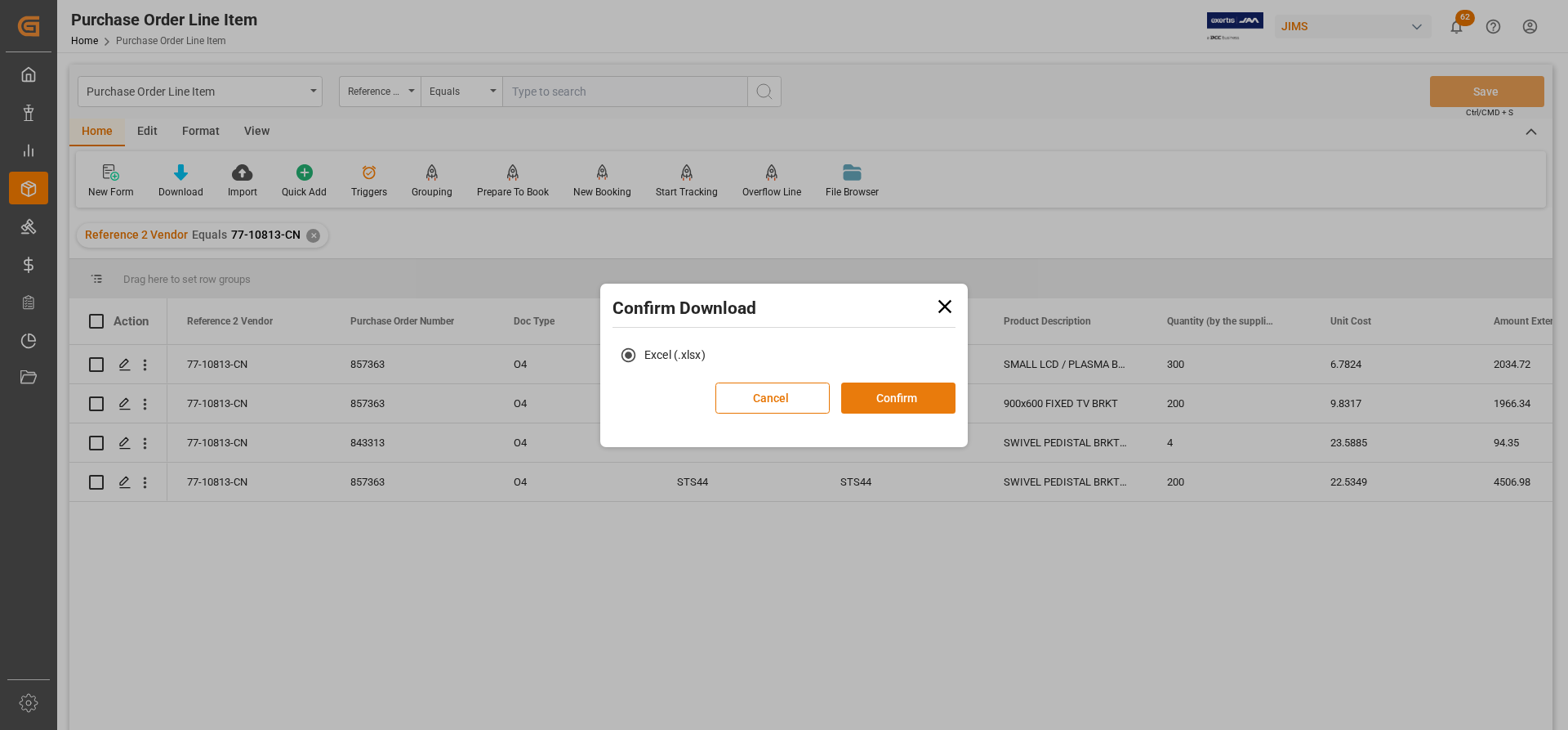
click at [891, 406] on button "Confirm" at bounding box center [898, 398] width 114 height 31
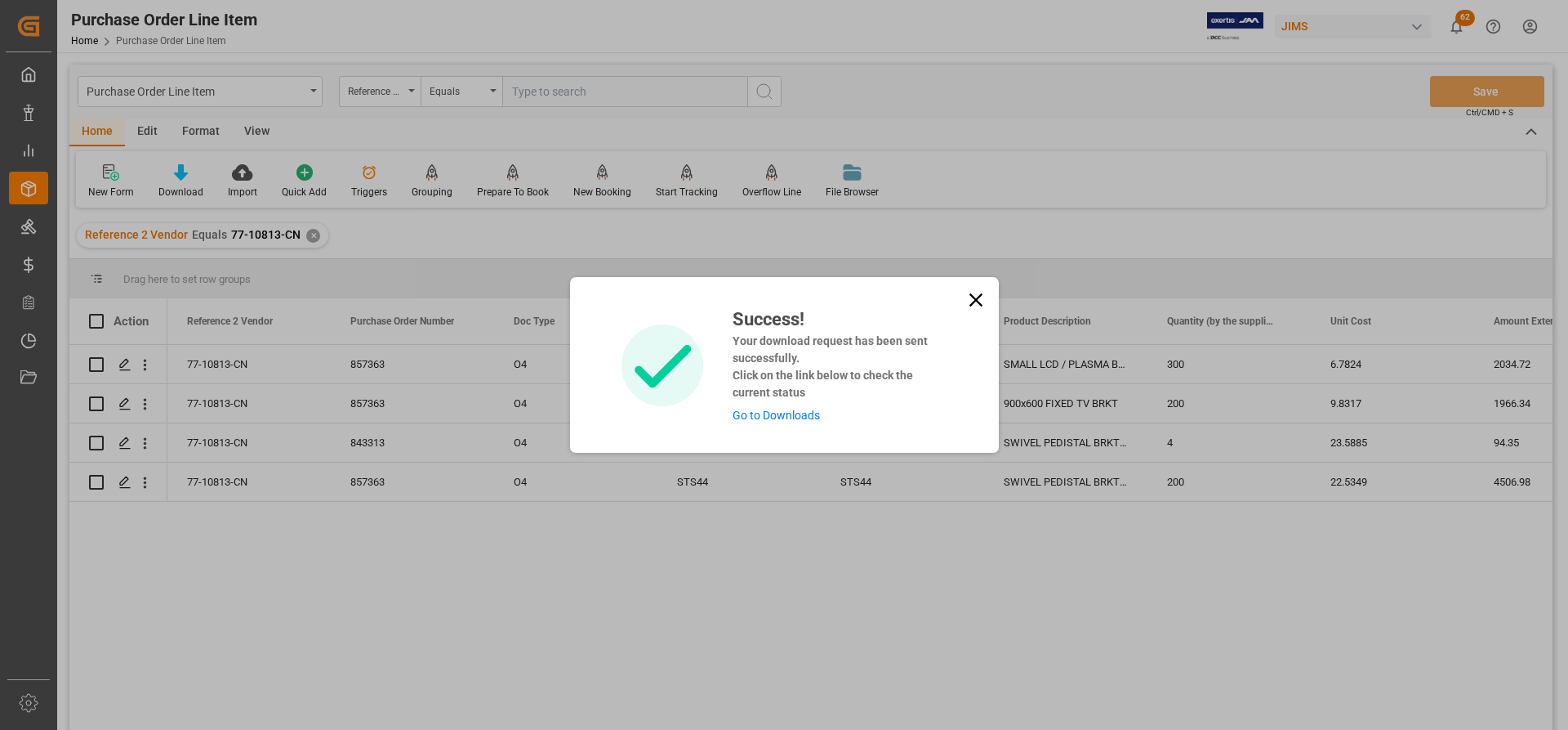
click at [752, 419] on link "Go to Downloads" at bounding box center [775, 415] width 87 height 13
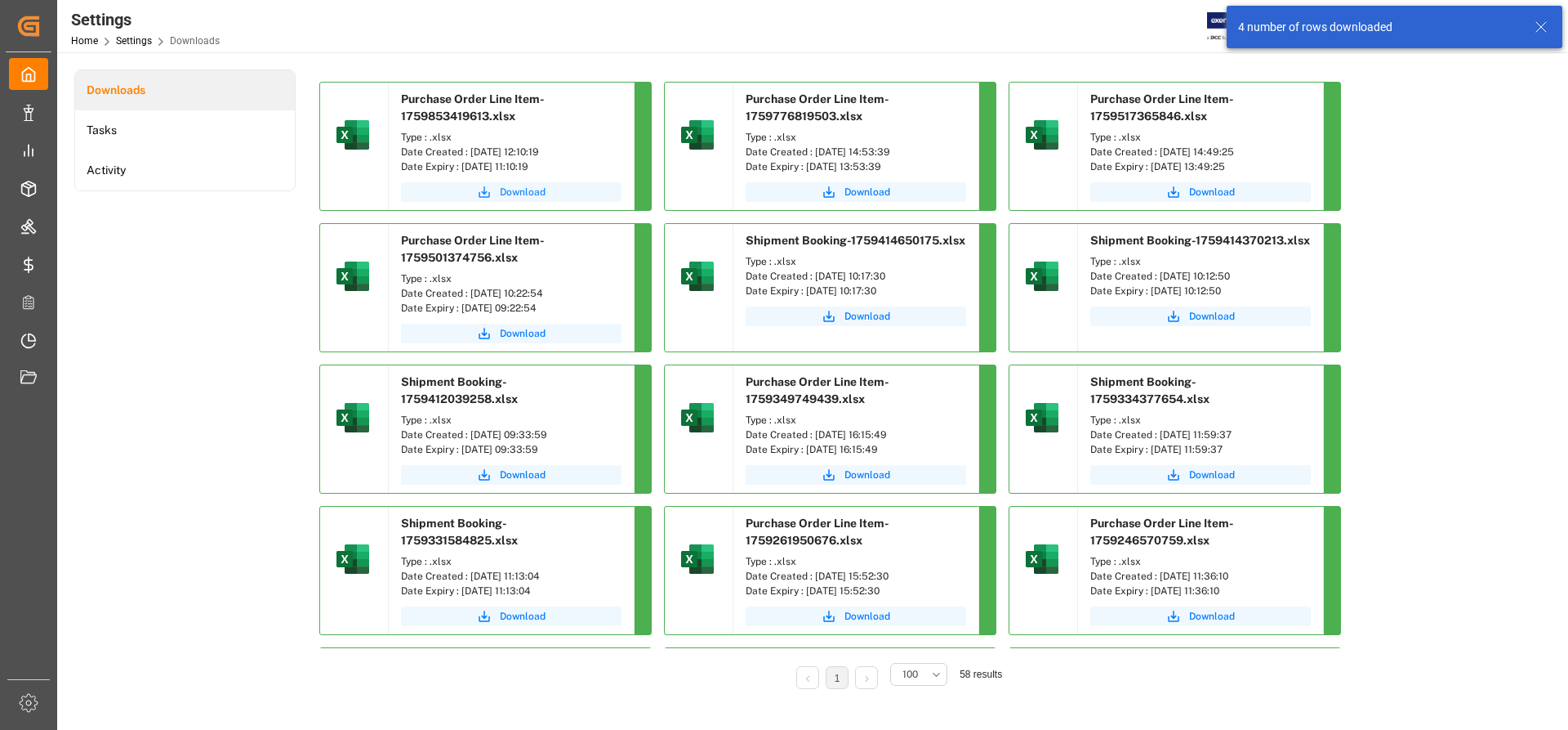
click at [525, 193] on span "Download" at bounding box center [523, 192] width 46 height 15
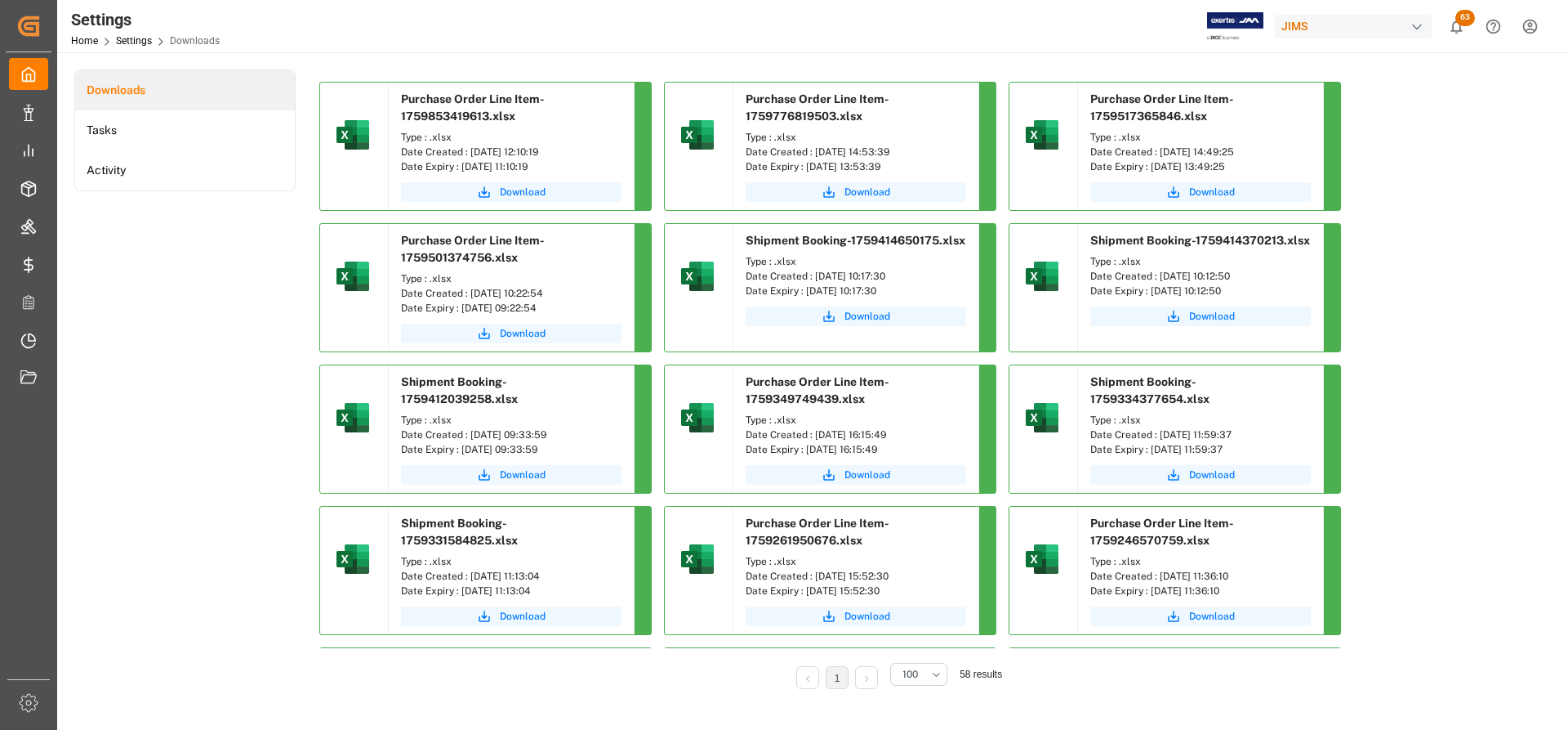
drag, startPoint x: 1385, startPoint y: 117, endPoint x: 1339, endPoint y: 117, distance: 46.0
click at [536, 191] on span "Download" at bounding box center [523, 192] width 46 height 15
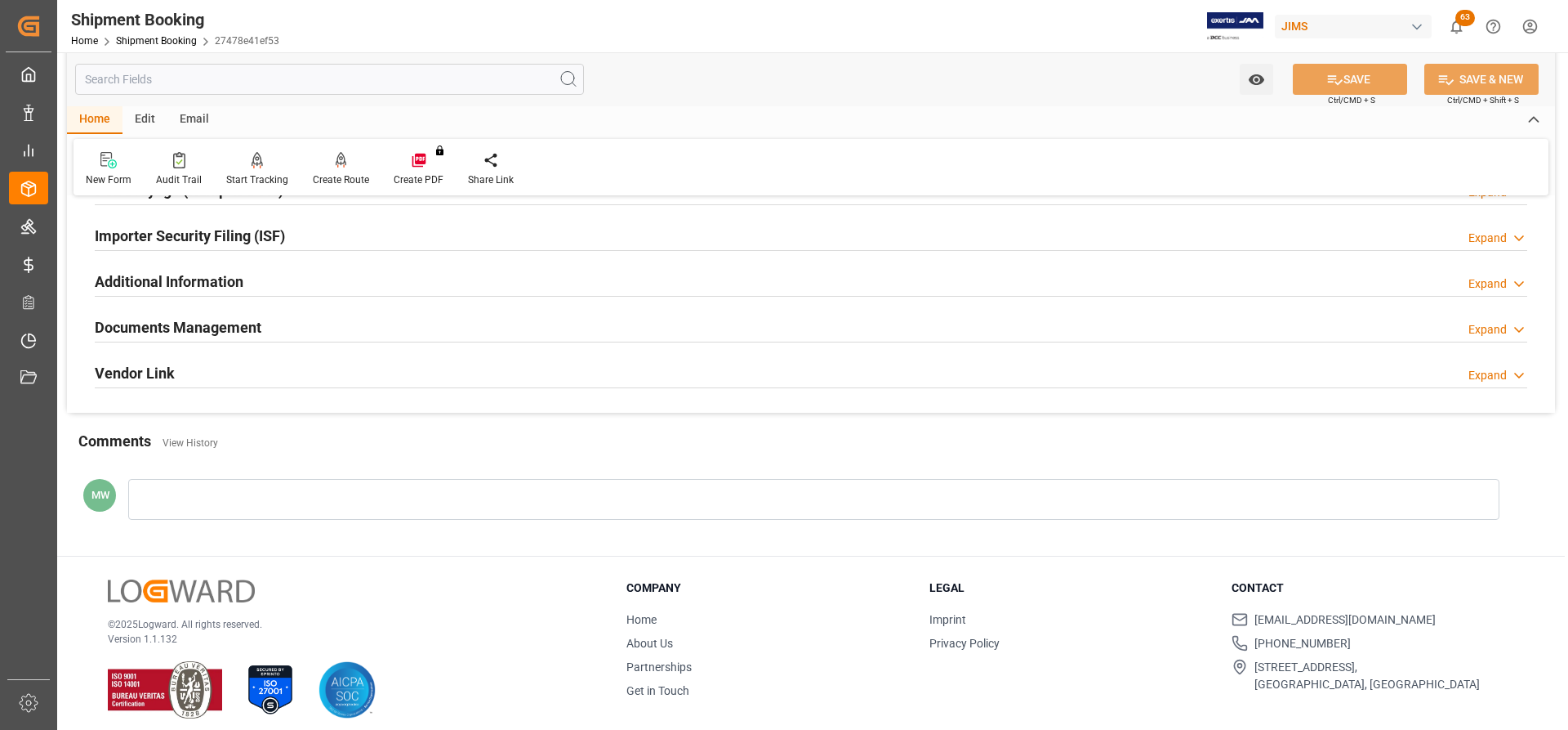
scroll to position [490, 0]
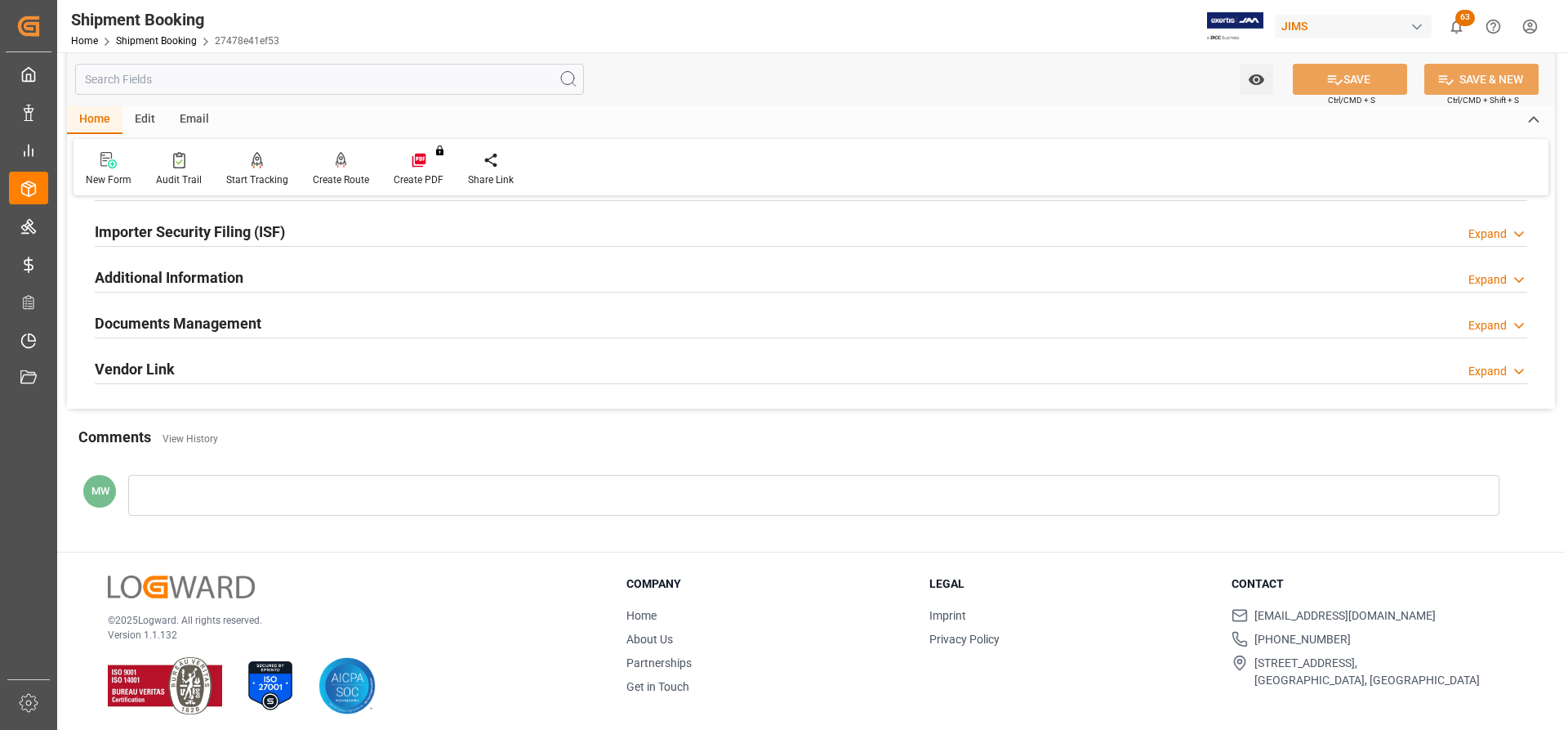
click at [201, 329] on h2 "Documents Management" at bounding box center [178, 323] width 167 height 22
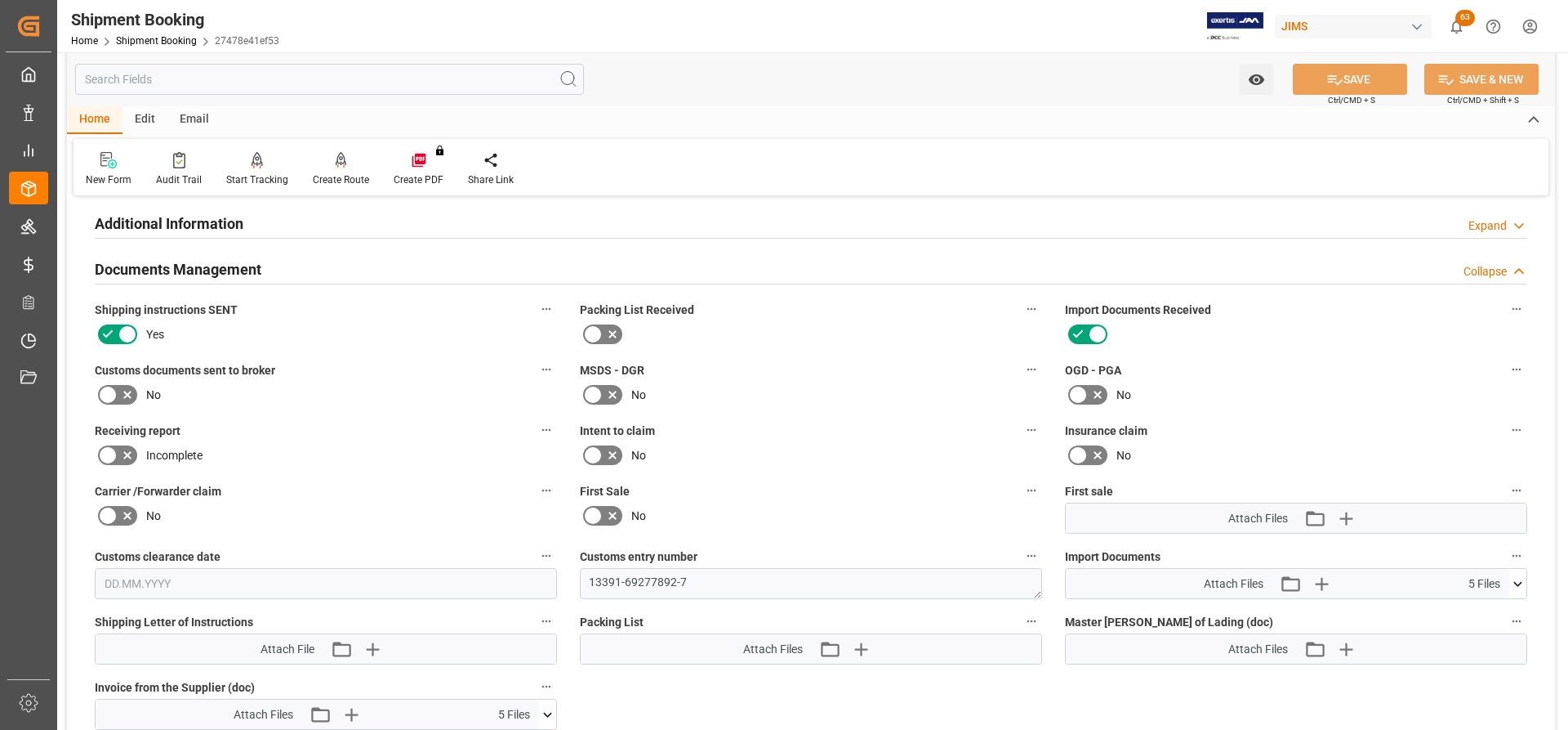
scroll to position [572, 0]
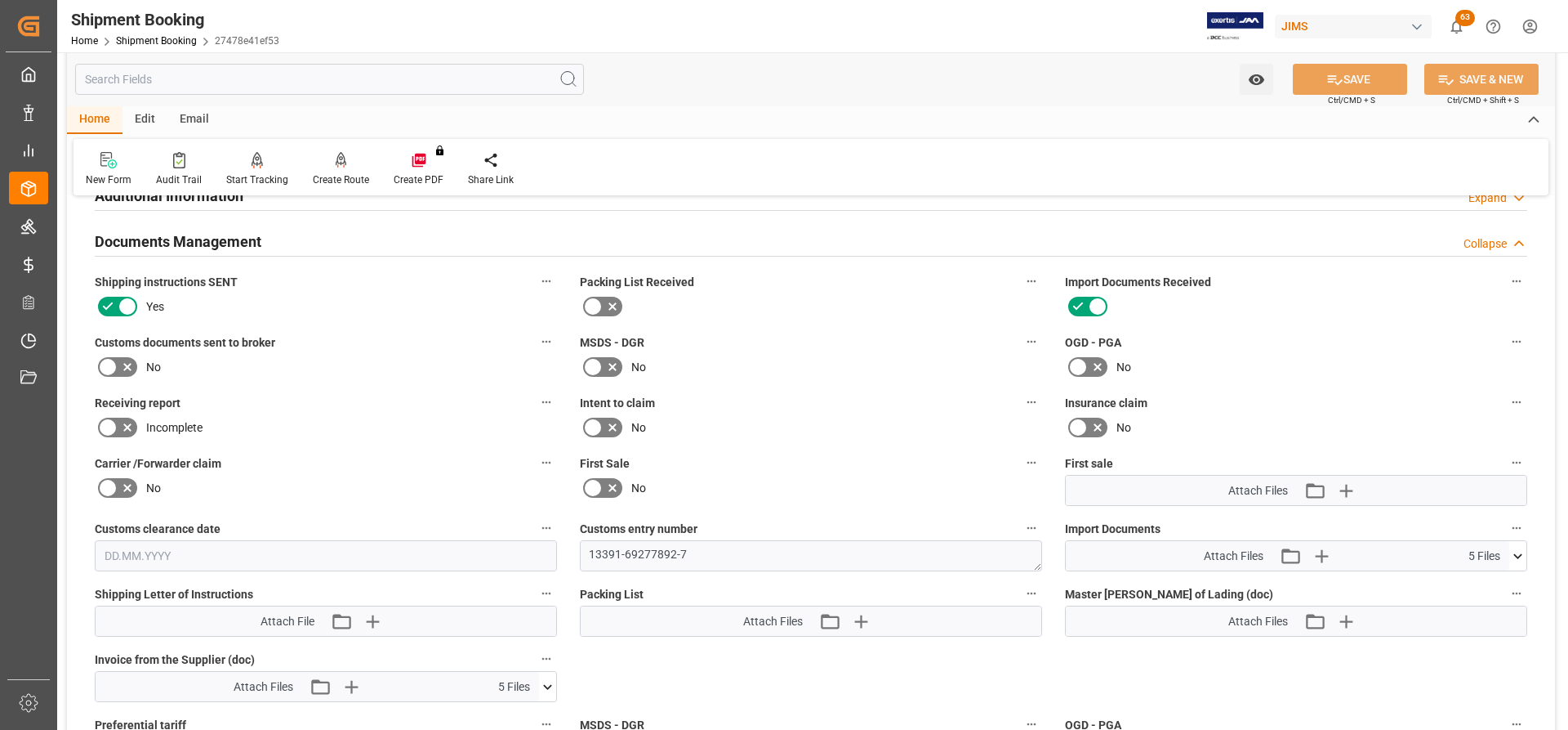
click at [1514, 550] on icon at bounding box center [1517, 556] width 17 height 17
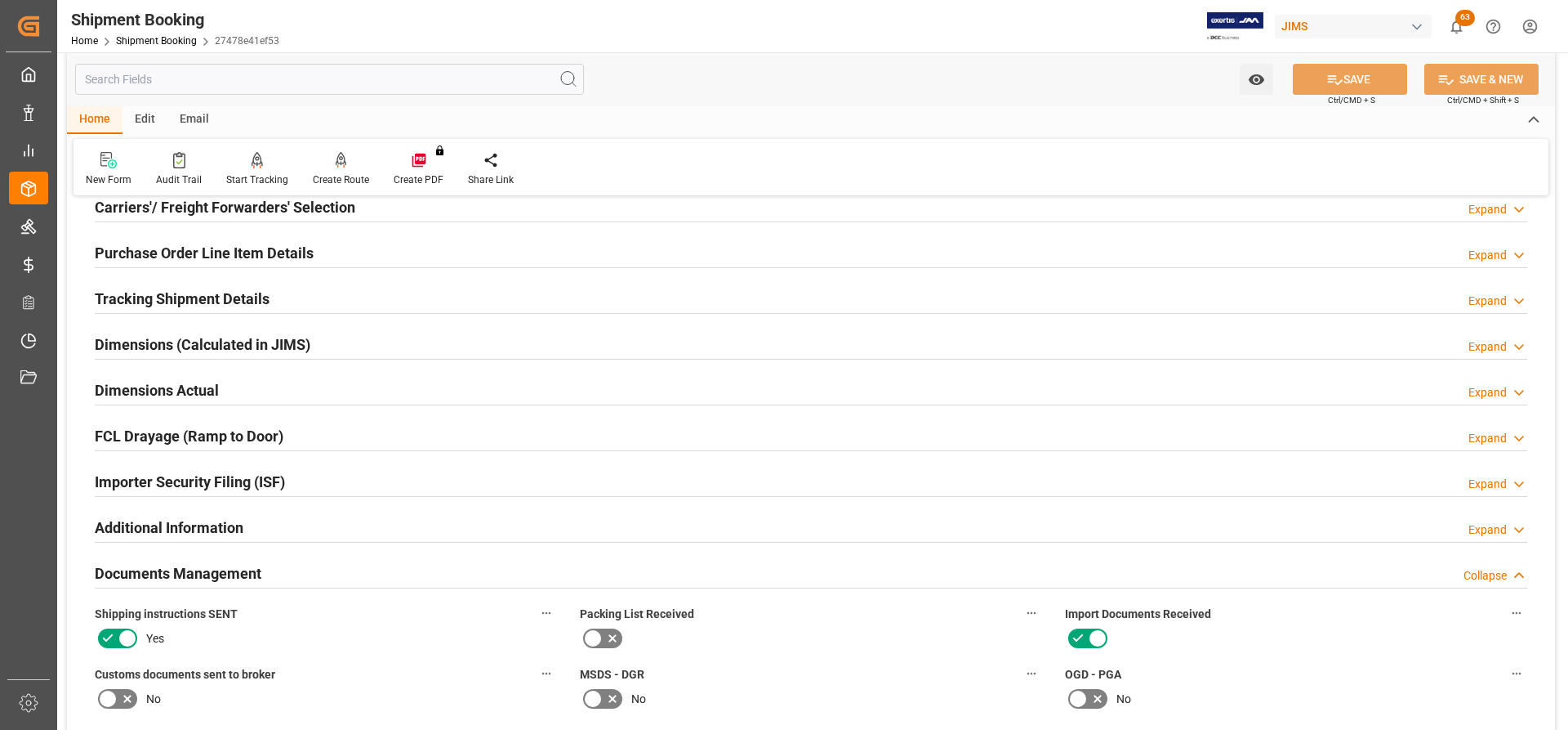
scroll to position [163, 0]
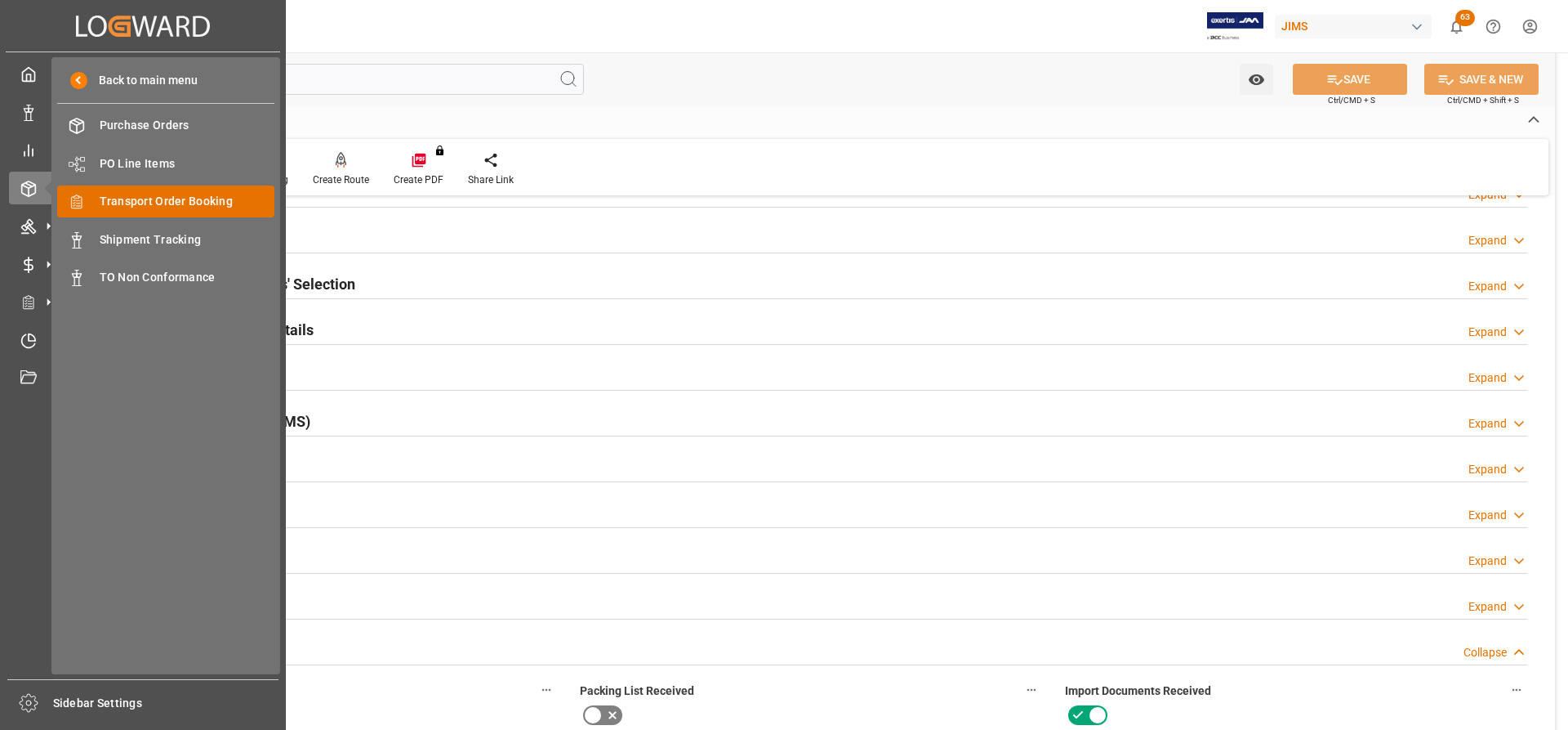
click at [128, 198] on span "Transport Order Booking" at bounding box center [188, 202] width 176 height 17
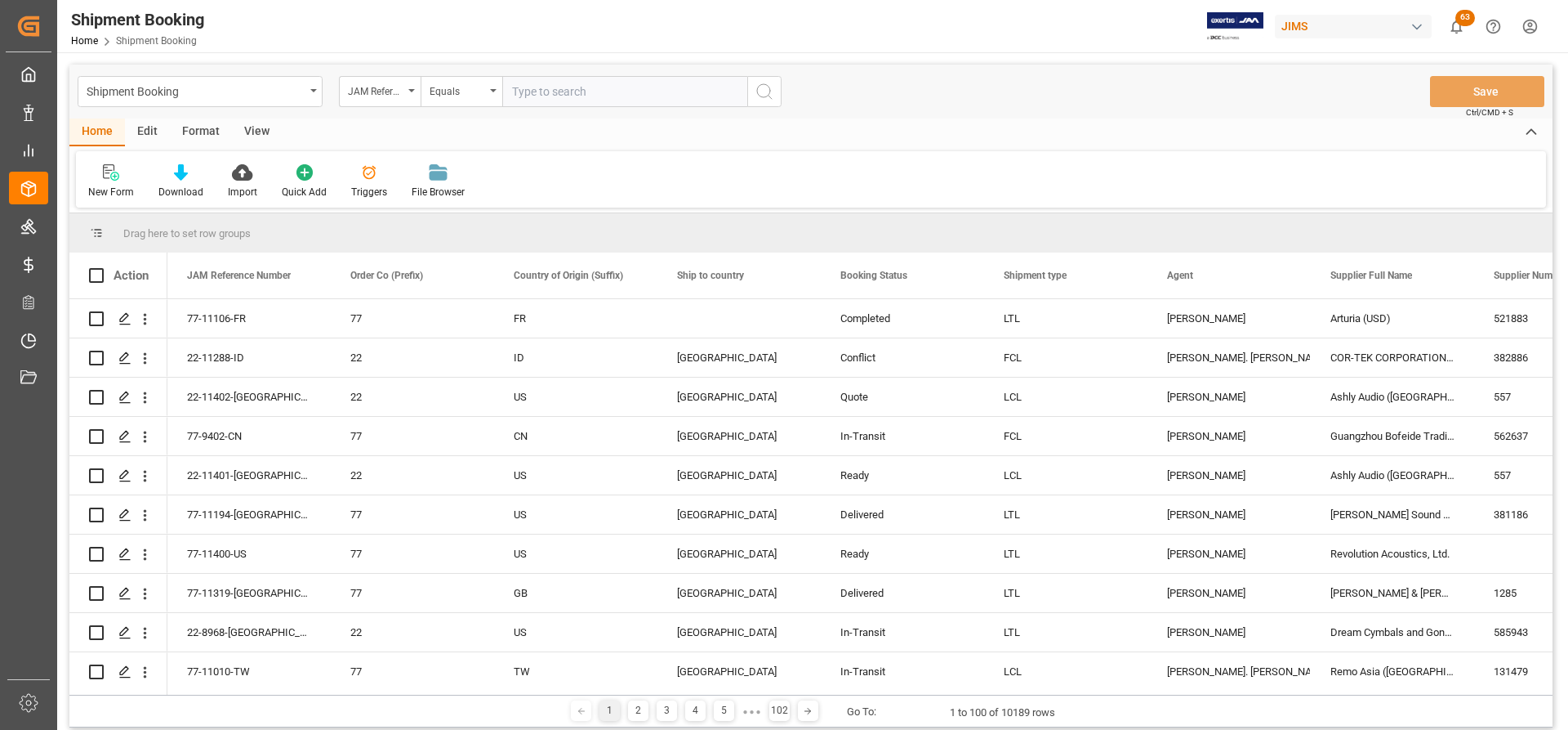
click at [540, 93] on input "text" at bounding box center [625, 92] width 245 height 31
paste input "77-10813-CN"
type input "77-10813-CN"
click at [757, 92] on circle "search button" at bounding box center [763, 91] width 13 height 13
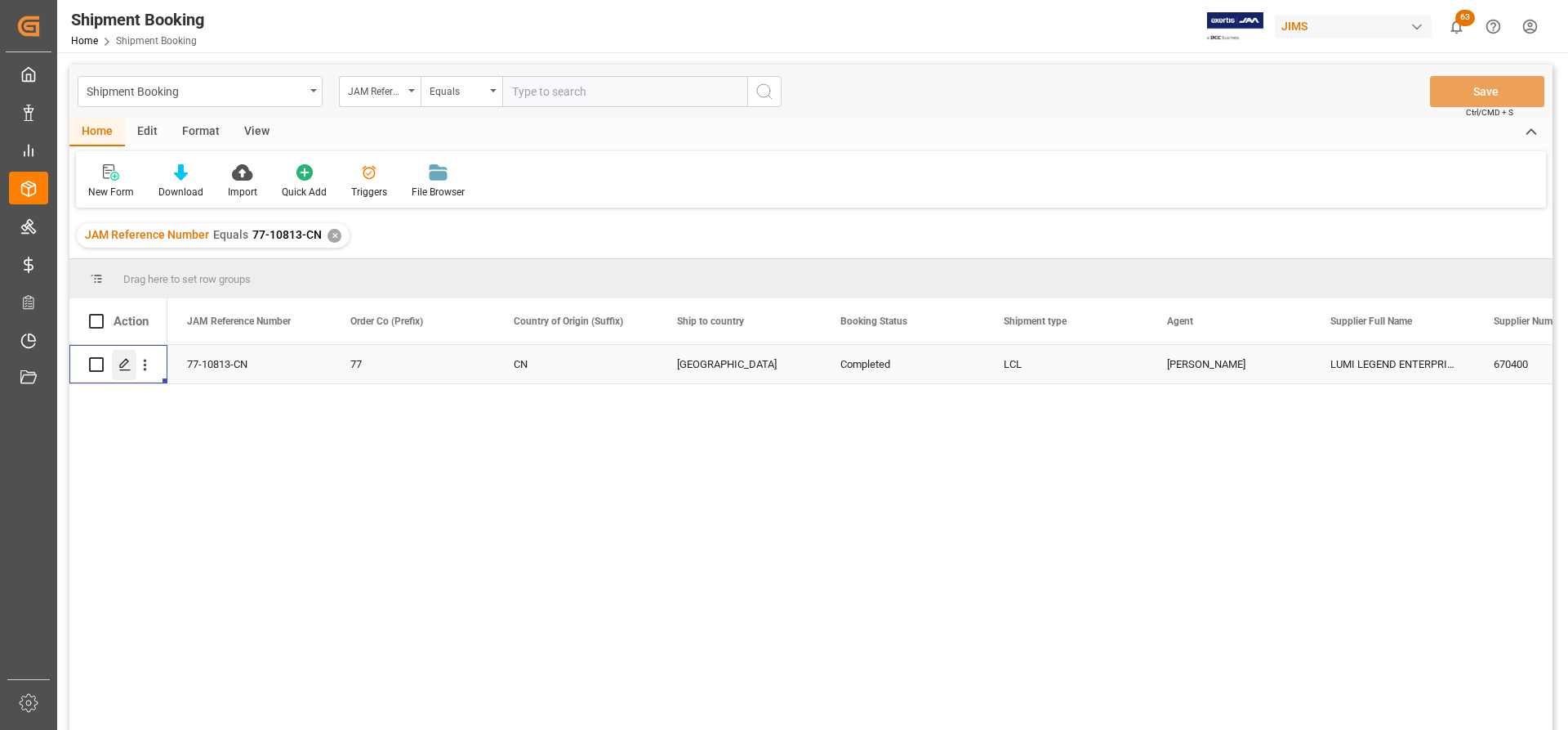
click at [121, 364] on icon "Press SPACE to select this row." at bounding box center [124, 365] width 13 height 13
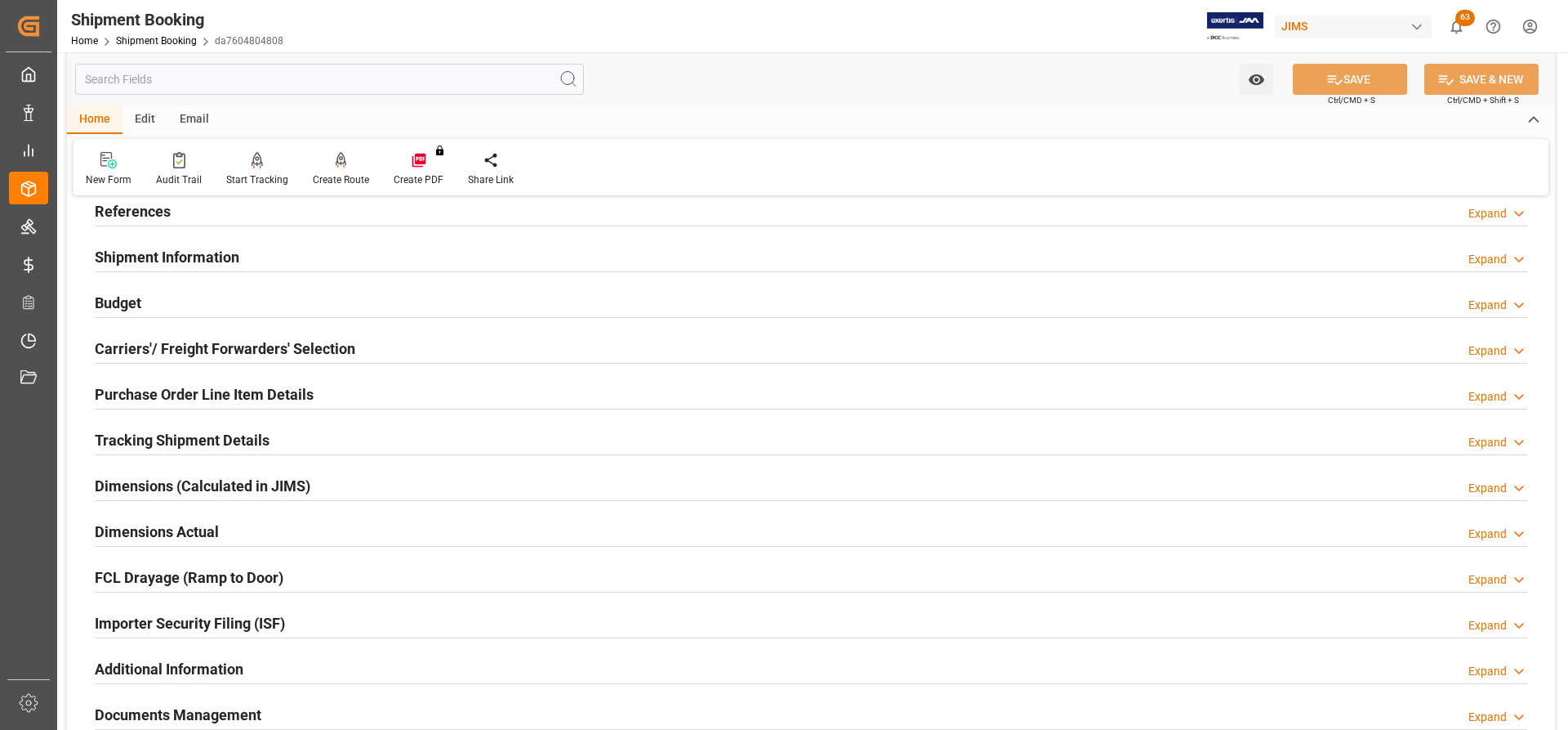
scroll to position [82, 0]
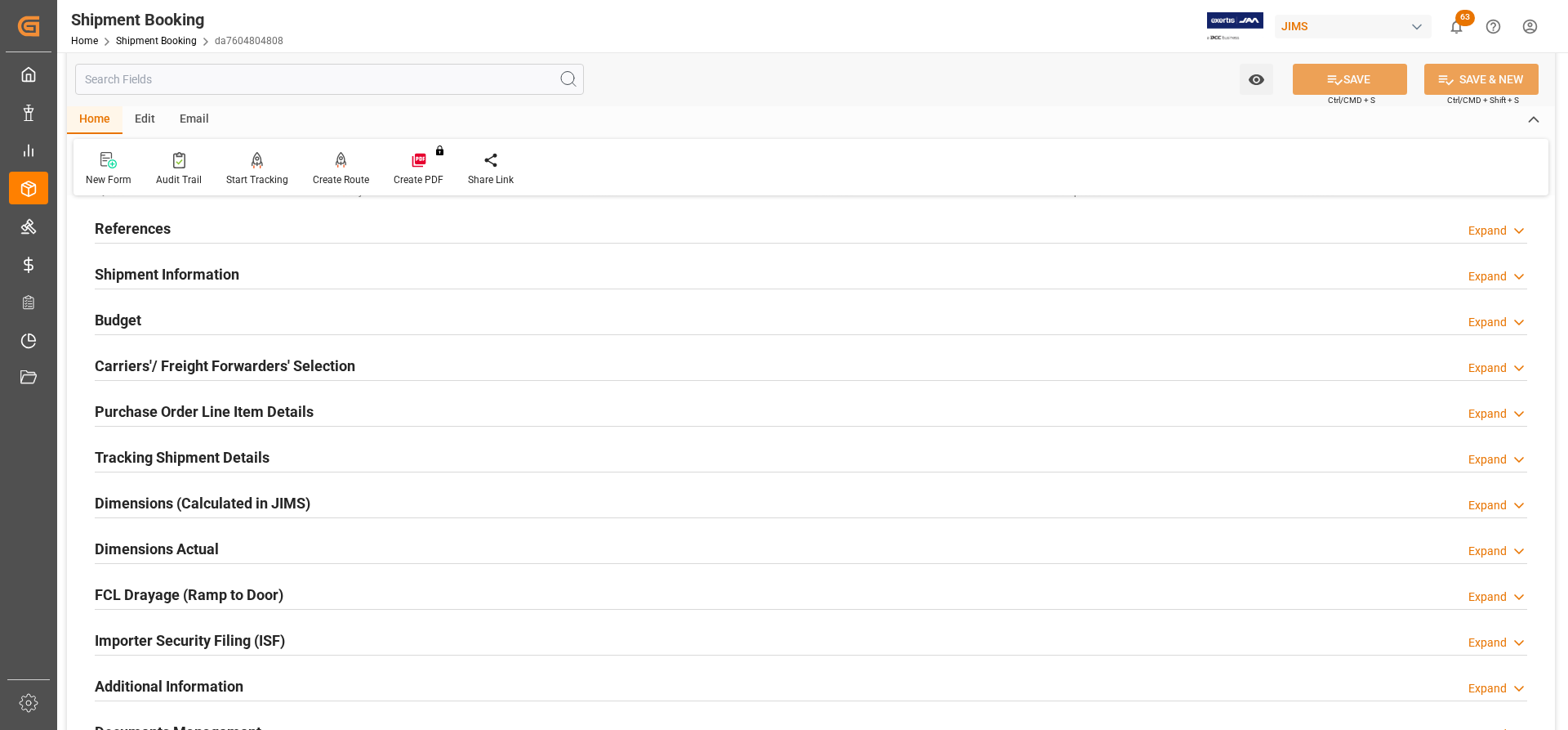
click at [130, 325] on h2 "Budget" at bounding box center [117, 320] width 47 height 22
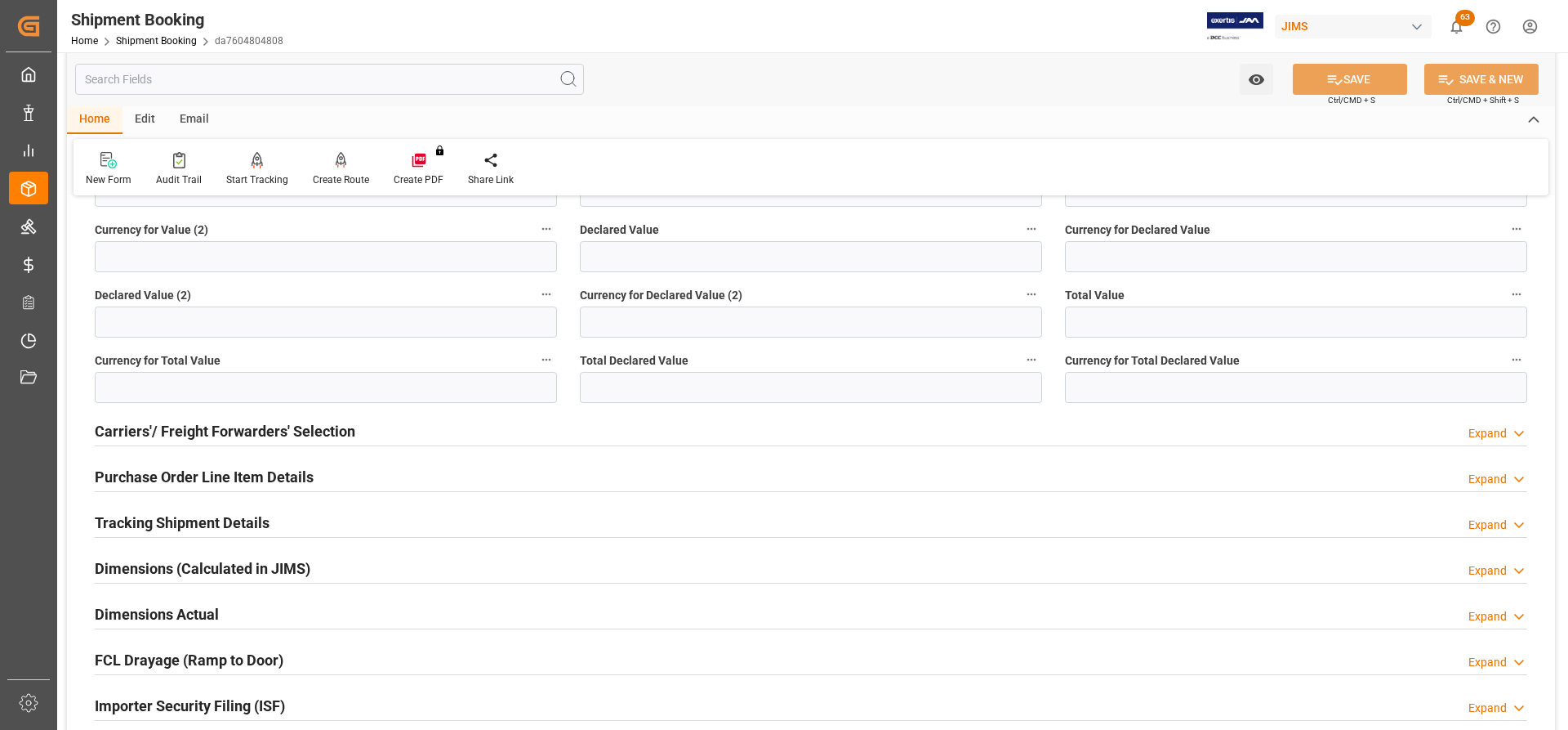
scroll to position [490, 0]
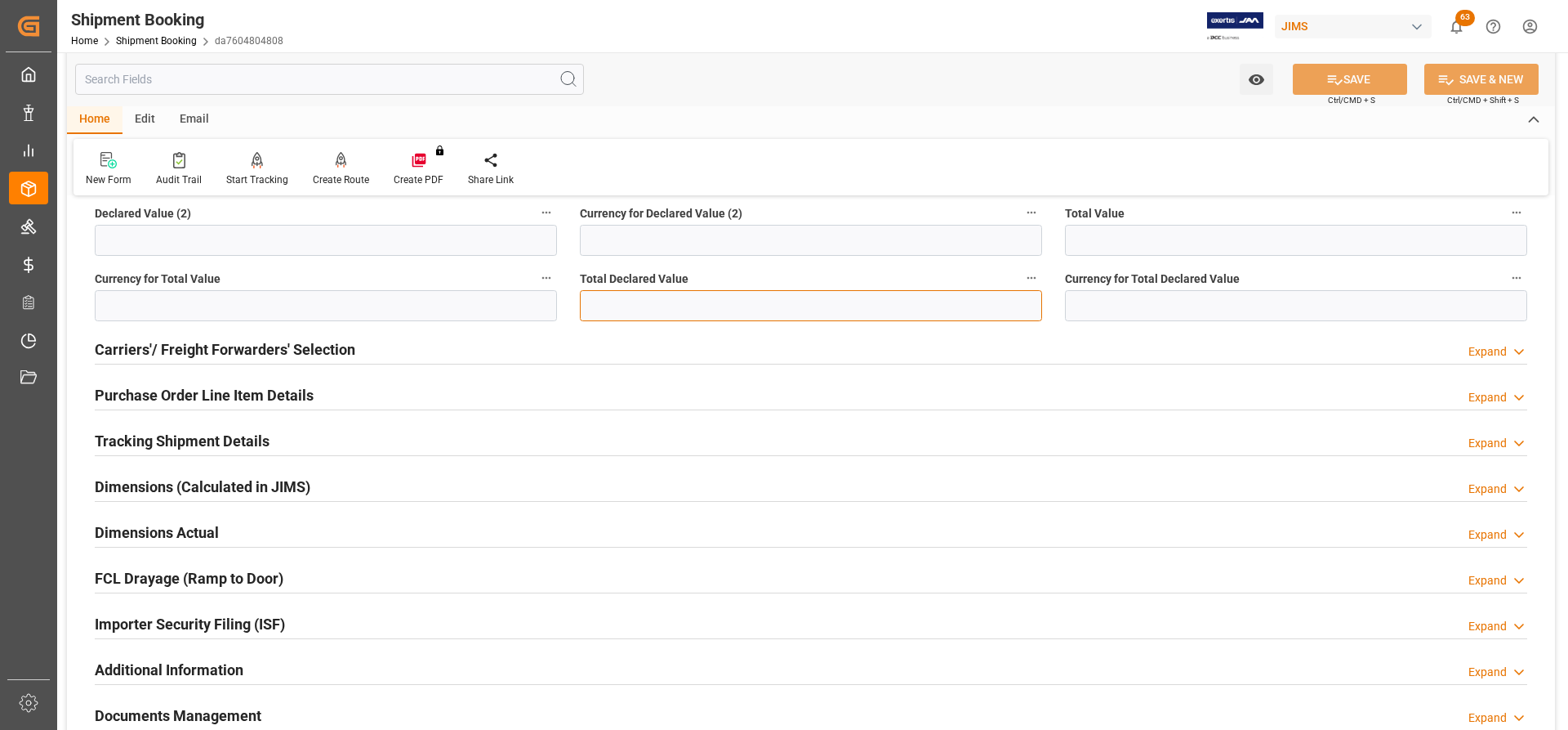
click at [635, 300] on input "text" at bounding box center [810, 306] width 462 height 31
paste input "6287.92"
type input "6287.92"
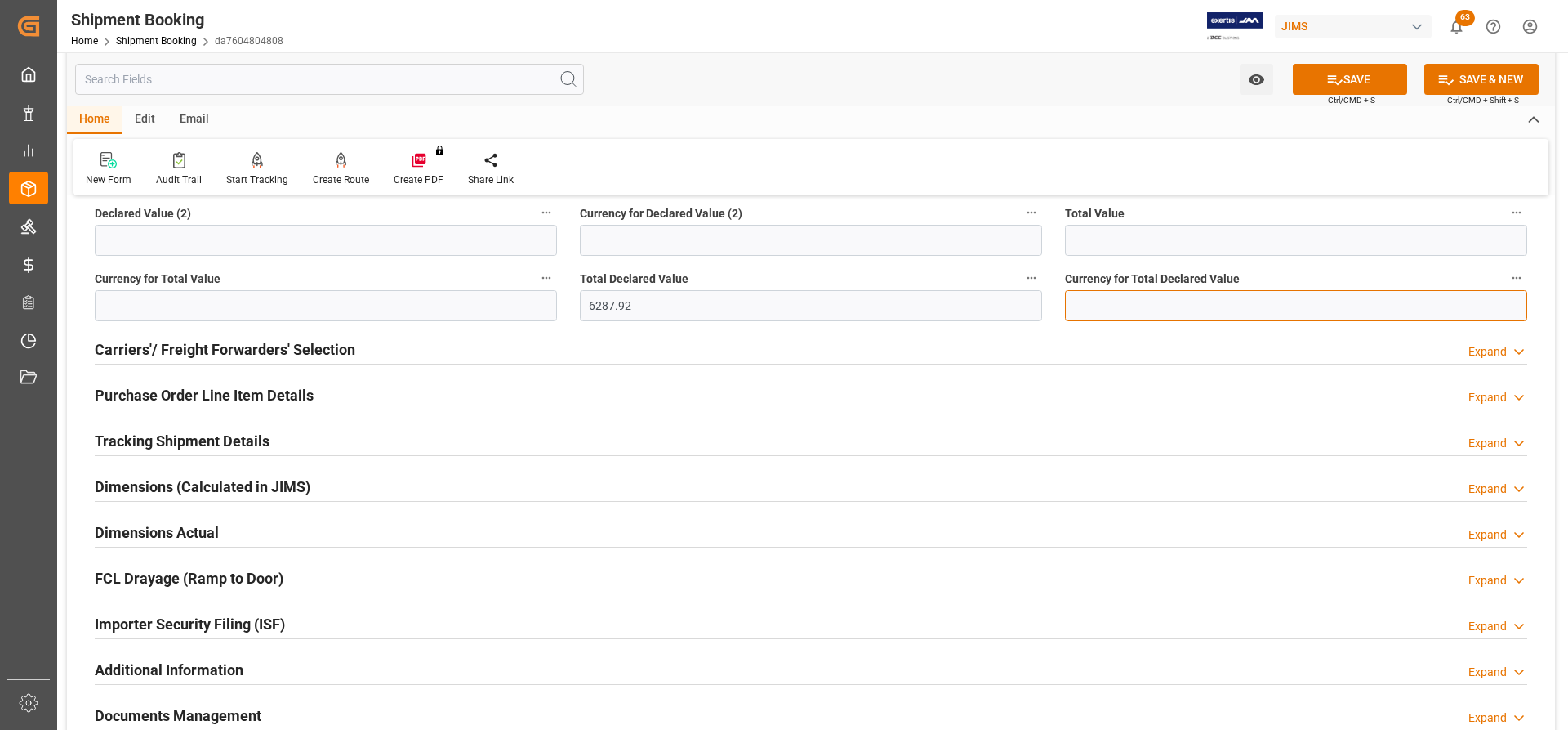
click at [1154, 304] on input at bounding box center [1295, 306] width 462 height 31
type input "USD"
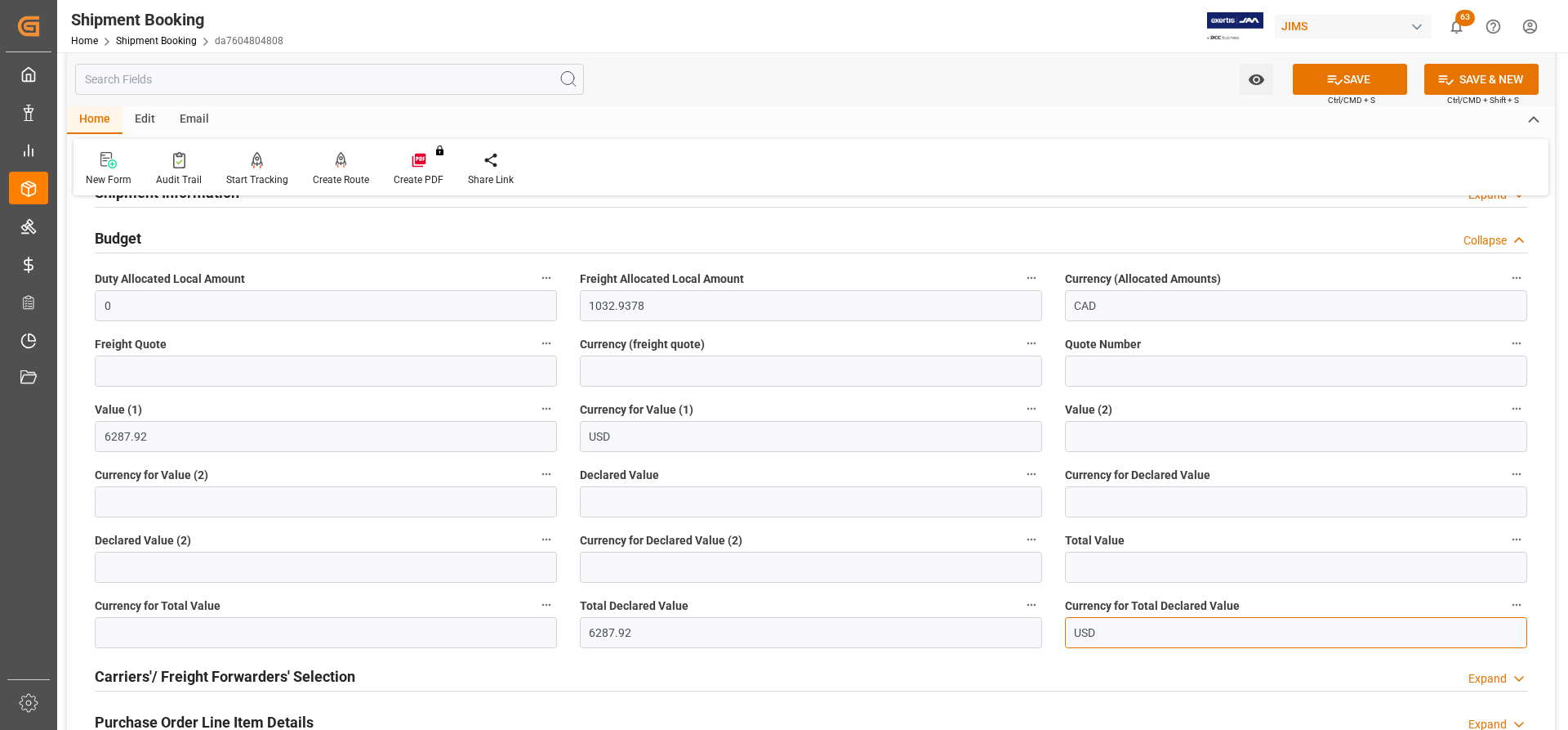
scroll to position [245, 0]
